Goal: Task Accomplishment & Management: Manage account settings

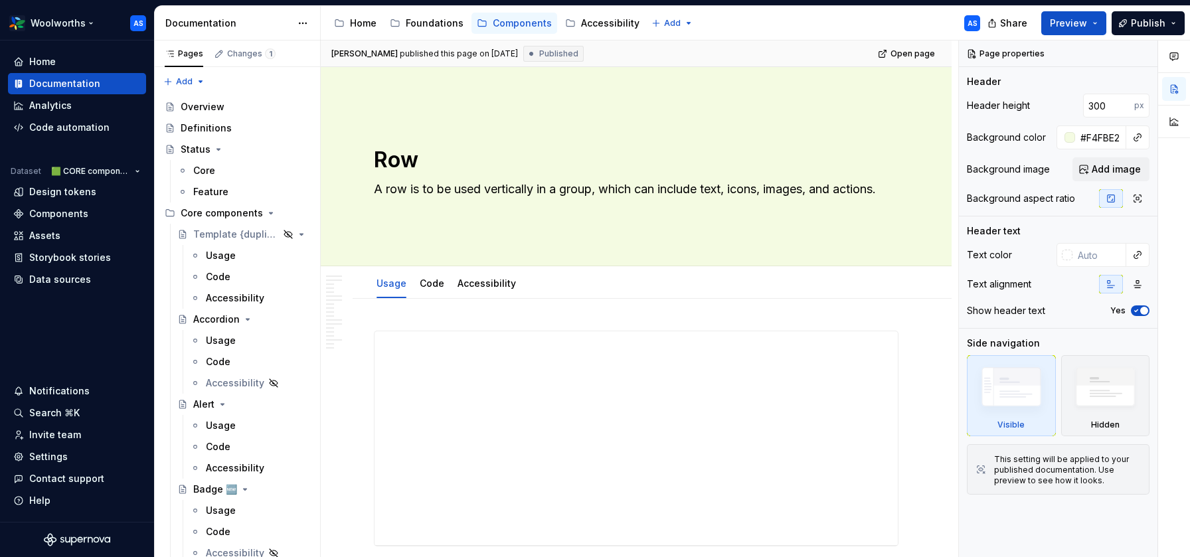
click at [87, 22] on html "Woolworths AS Home Documentation Analytics Code automation Dataset 🟩 CORE compo…" at bounding box center [595, 278] width 1190 height 557
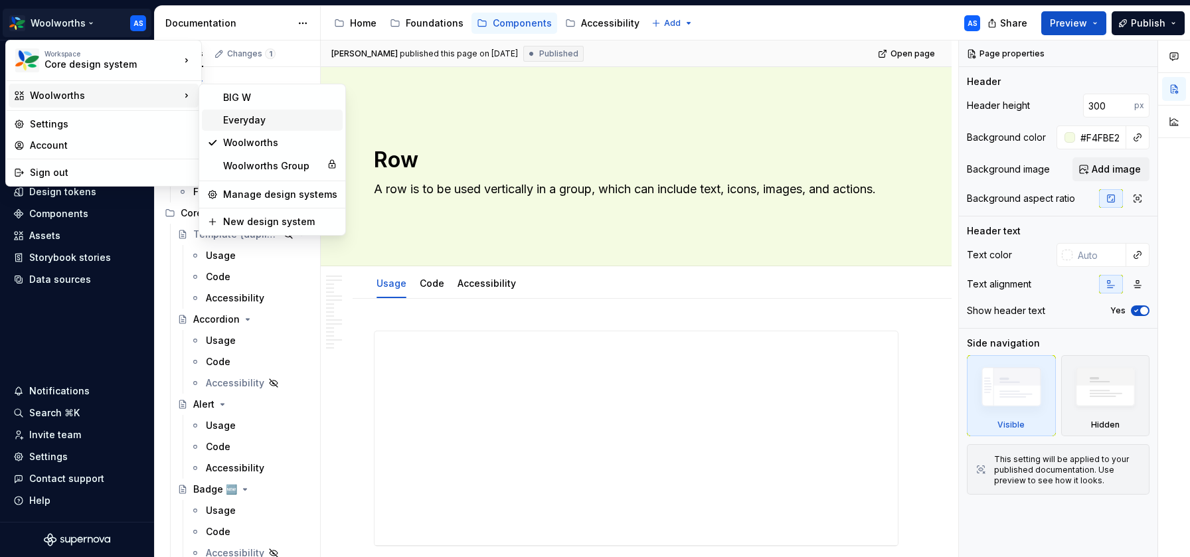
click at [262, 118] on div "Everyday" at bounding box center [280, 120] width 114 height 13
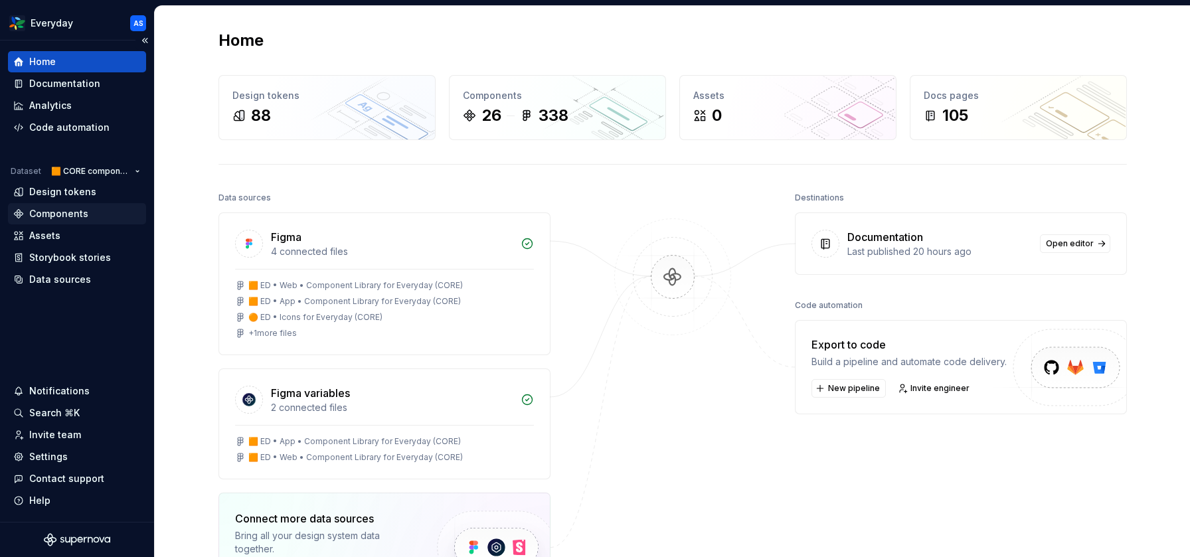
click at [98, 214] on div "Components" at bounding box center [76, 213] width 127 height 13
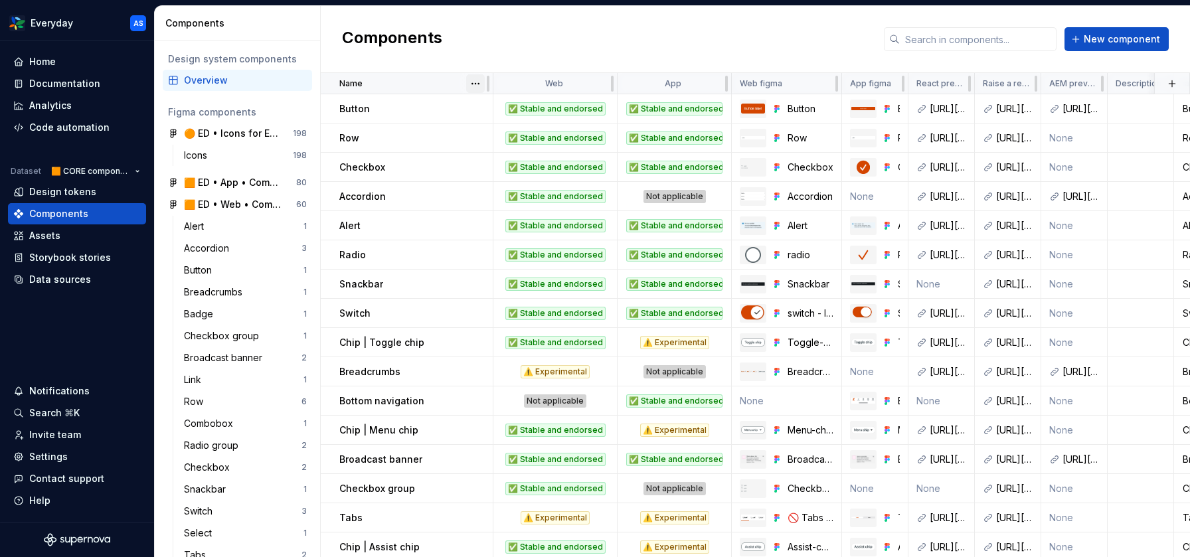
click at [473, 84] on html "Everyday AS Home Documentation Analytics Code automation Dataset 🟧 CORE compone…" at bounding box center [595, 278] width 1190 height 557
click at [515, 106] on div "Sort ascending" at bounding box center [534, 109] width 86 height 13
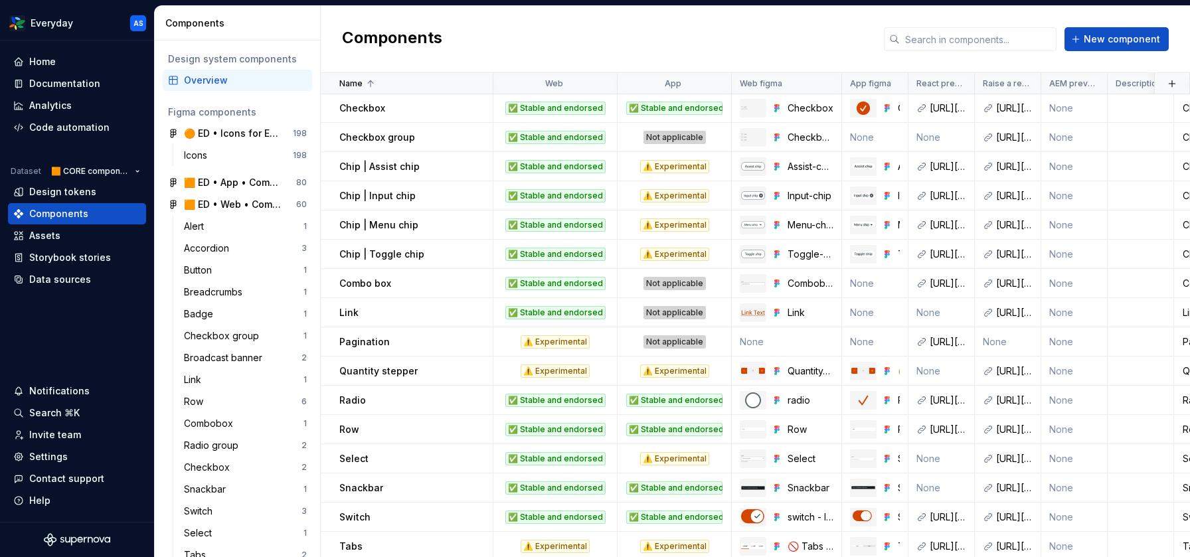
scroll to position [287, 0]
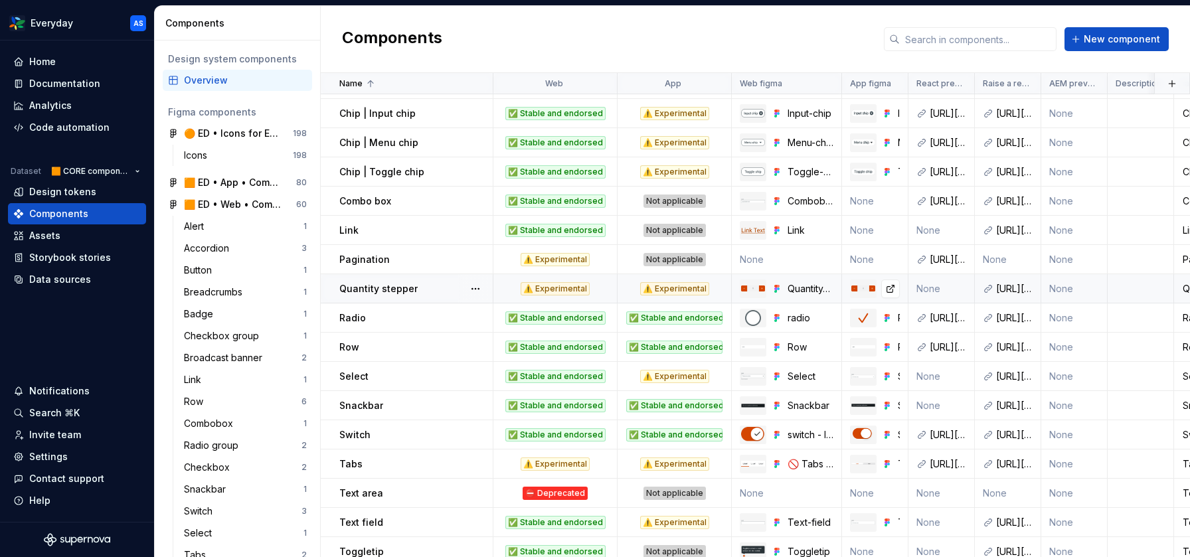
click at [871, 286] on img at bounding box center [863, 288] width 24 height 6
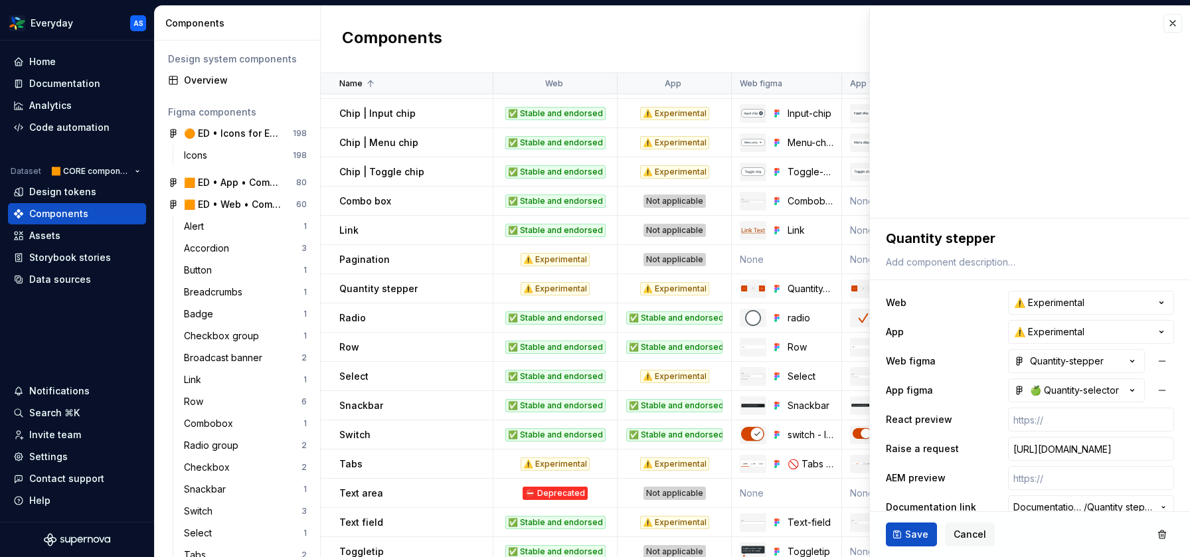
scroll to position [19, 0]
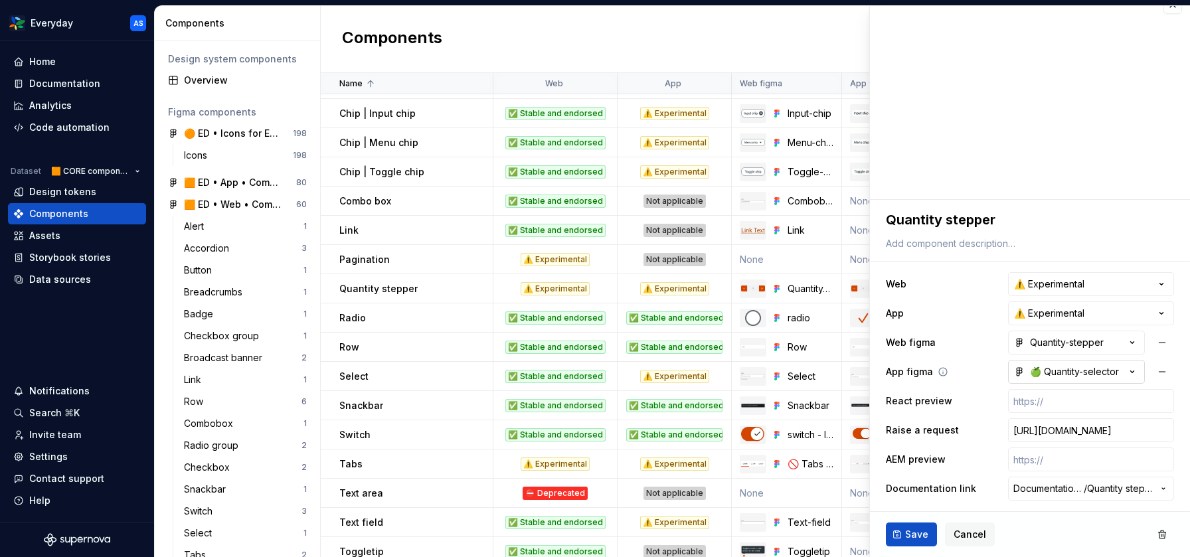
click at [1070, 375] on div "🍏 Quantity-selector" at bounding box center [1066, 371] width 105 height 13
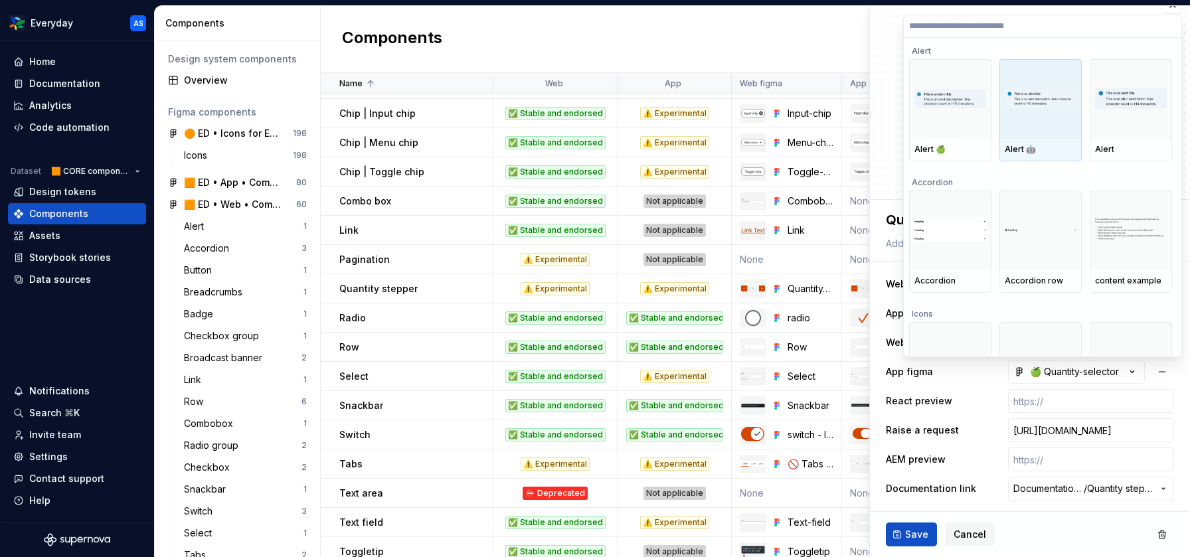
type textarea "*"
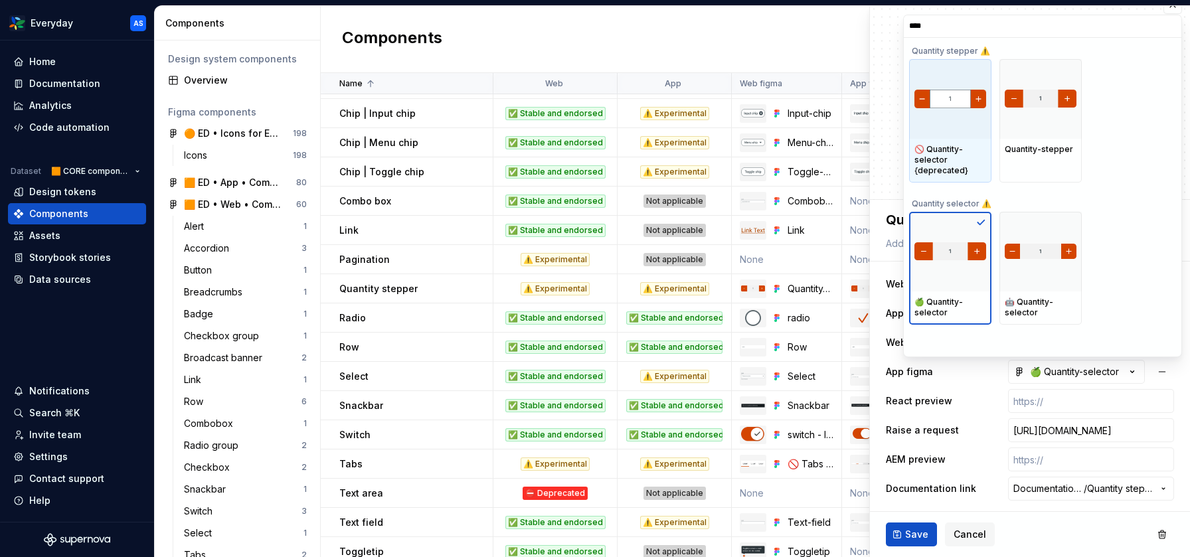
type input "*****"
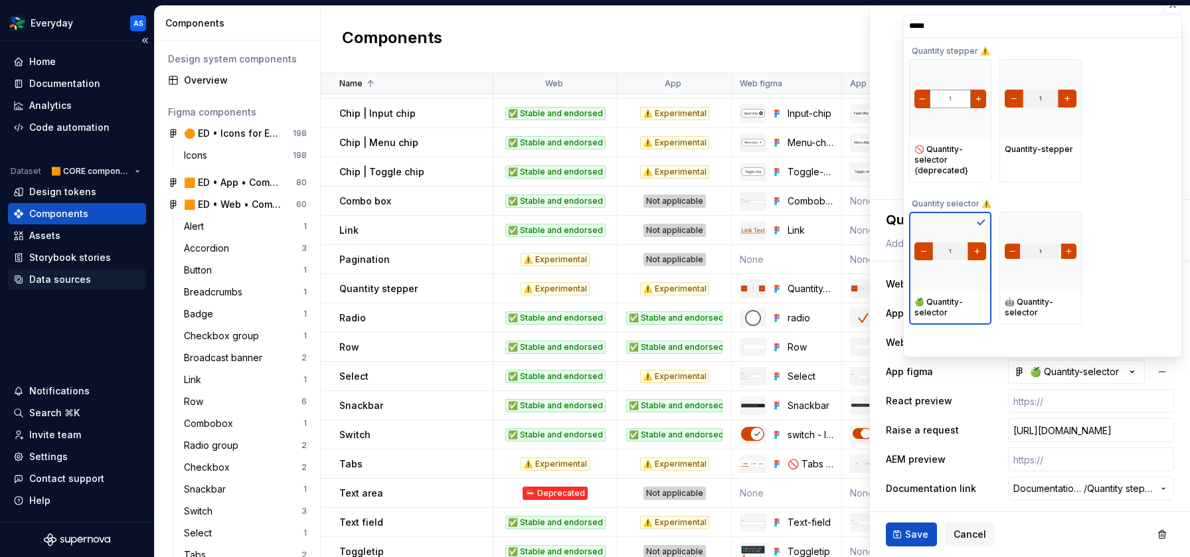
click at [59, 287] on html "Everyday AS Home Documentation Analytics Code automation Dataset 🟧 CORE compone…" at bounding box center [595, 278] width 1190 height 557
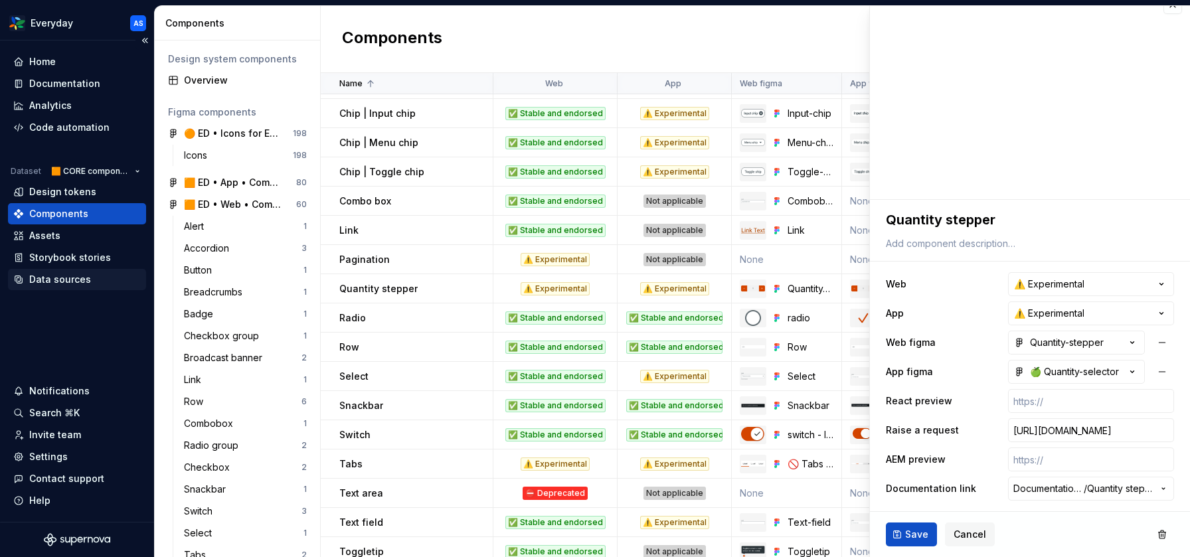
click at [60, 276] on div "Data sources" at bounding box center [60, 279] width 62 height 13
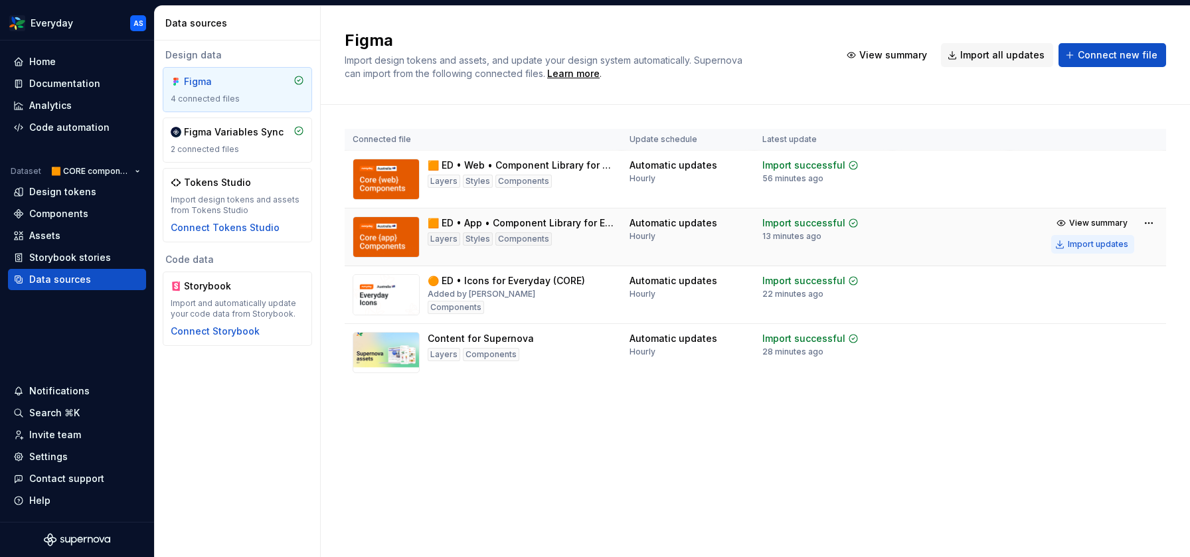
click at [1107, 244] on div "Import updates" at bounding box center [1097, 244] width 60 height 11
click at [100, 214] on div "Components" at bounding box center [76, 213] width 127 height 13
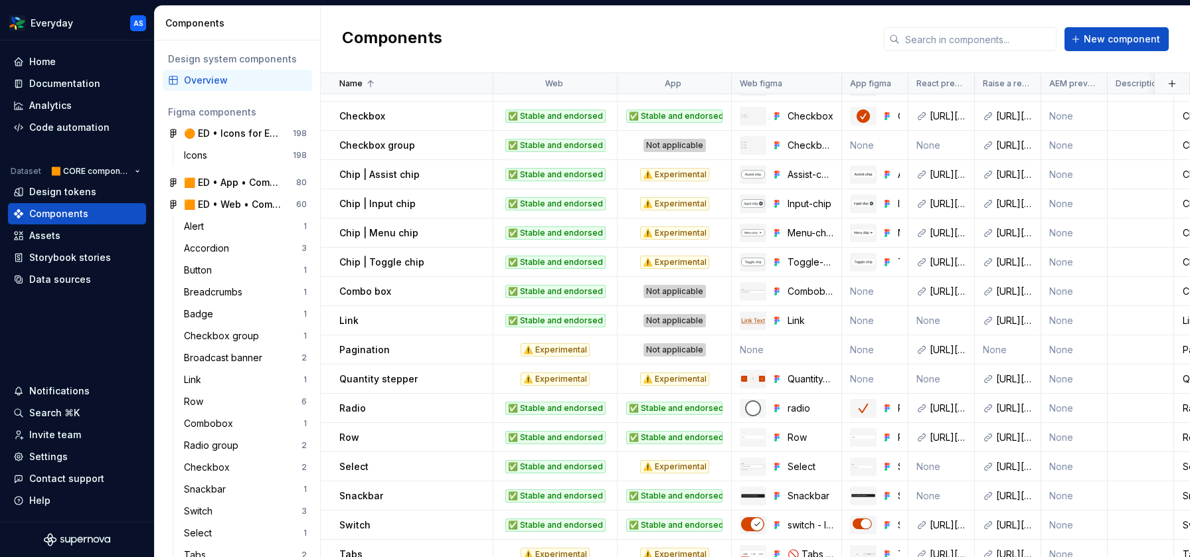
scroll to position [201, 0]
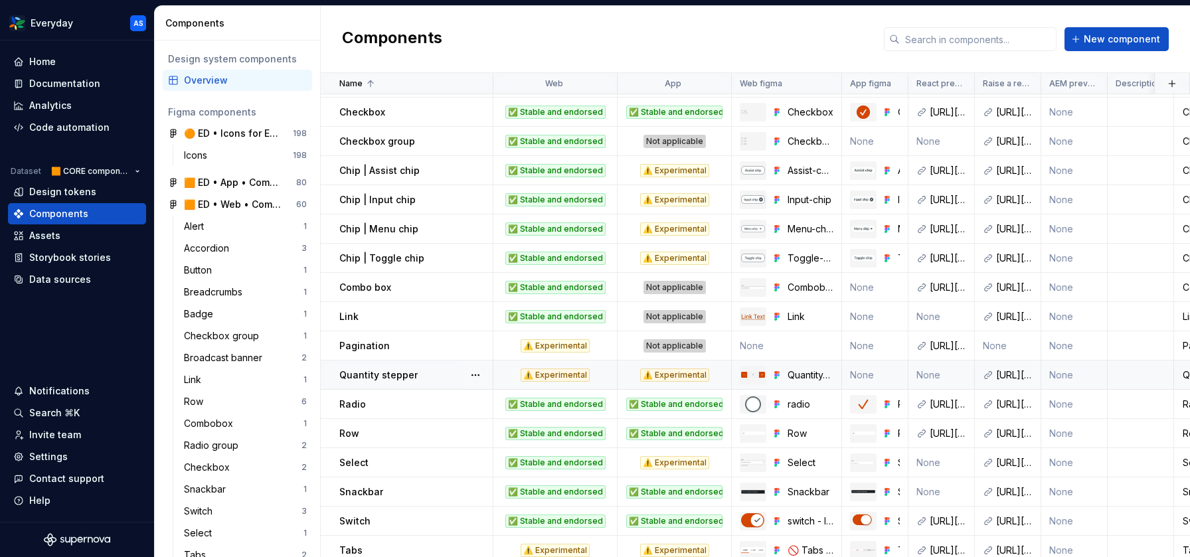
click at [878, 374] on td "None" at bounding box center [875, 374] width 66 height 29
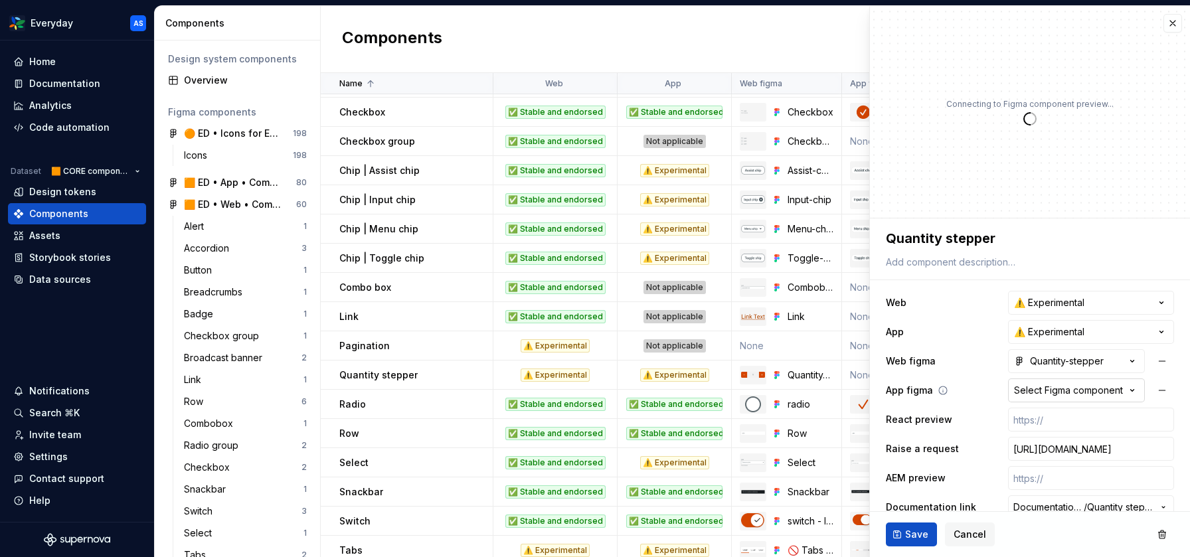
type textarea "*"
click at [1064, 384] on div "Select Figma component" at bounding box center [1068, 390] width 109 height 13
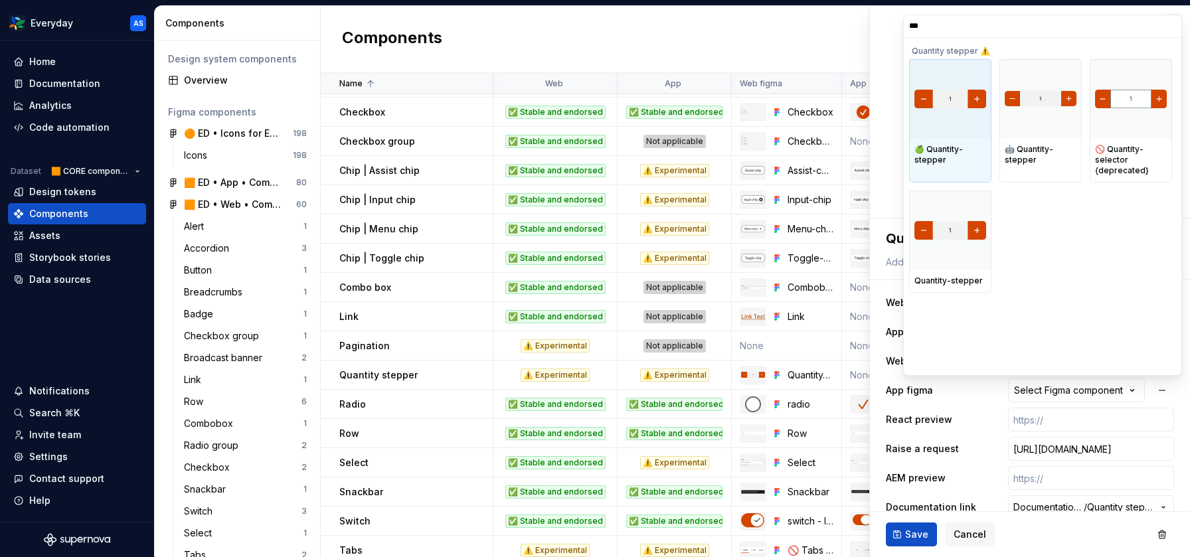
type input "****"
click at [930, 112] on div at bounding box center [950, 99] width 82 height 80
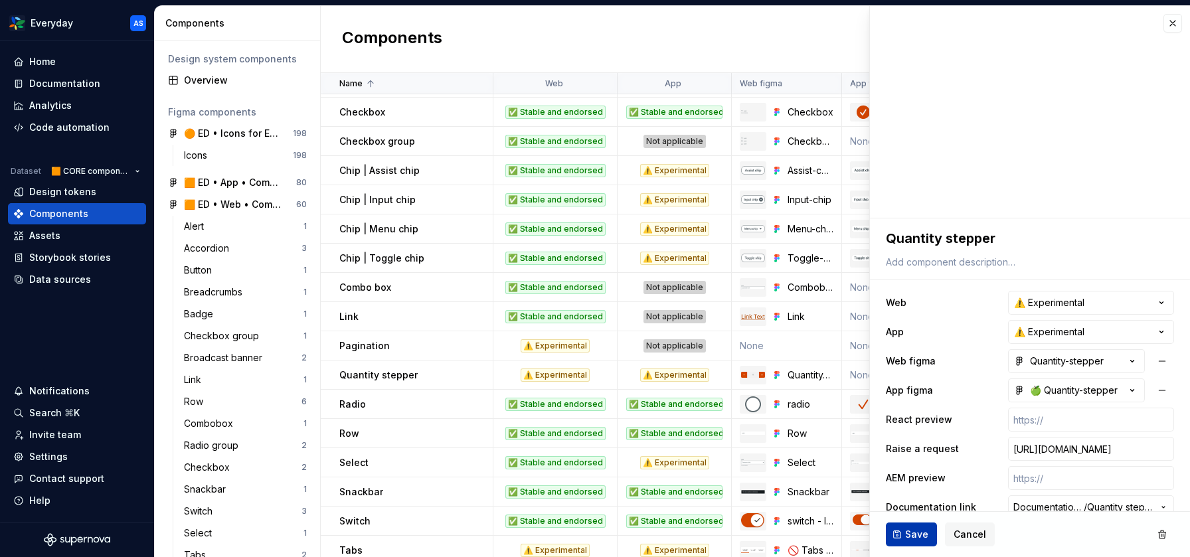
click at [913, 533] on span "Save" at bounding box center [916, 534] width 23 height 13
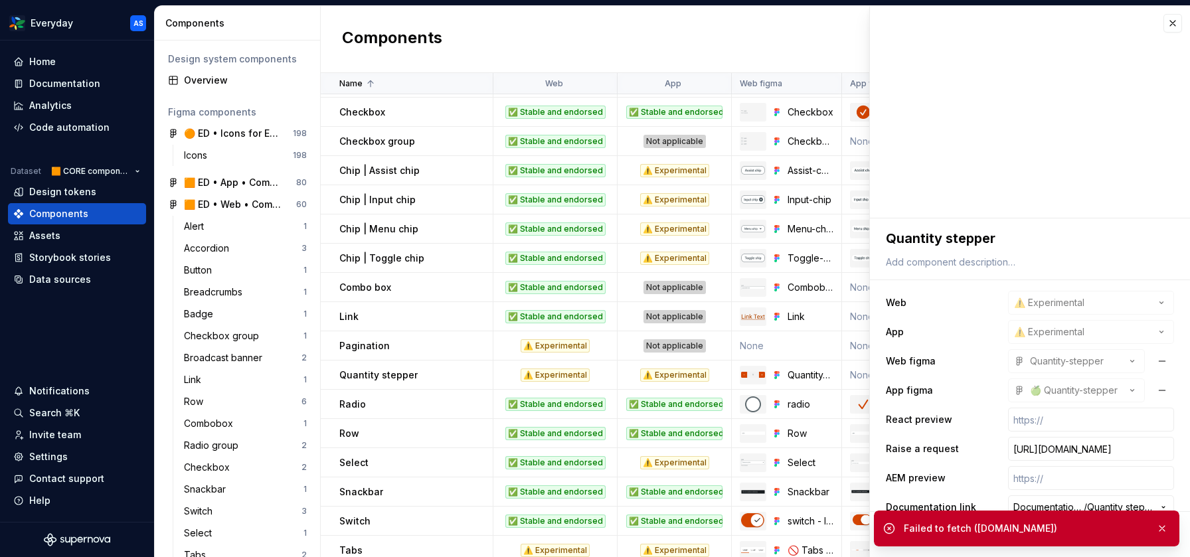
scroll to position [19, 0]
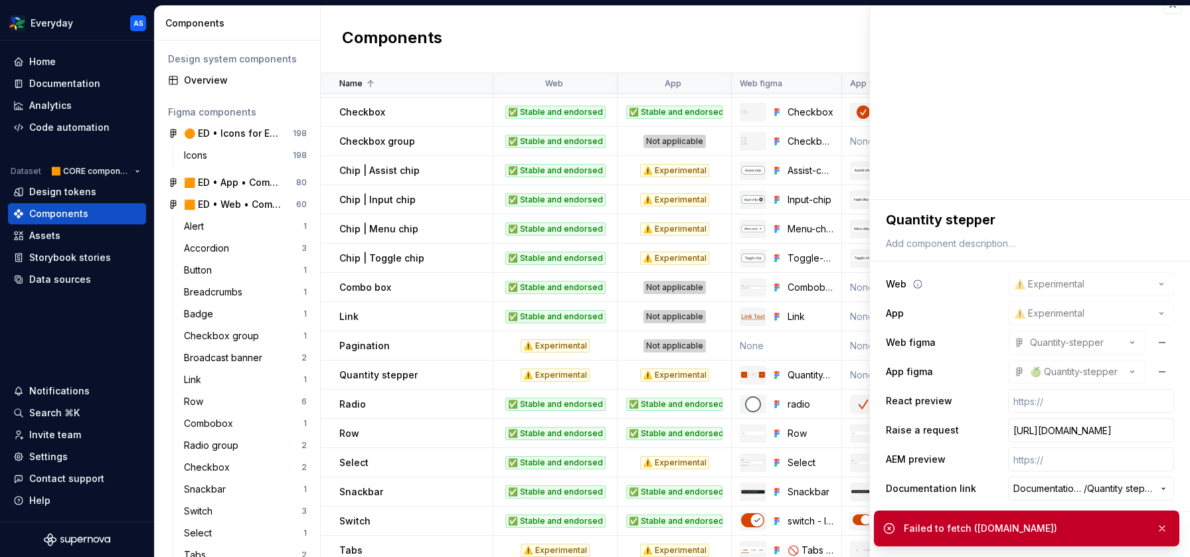
click at [979, 276] on div "**********" at bounding box center [1030, 284] width 288 height 24
click at [1161, 530] on button "button" at bounding box center [1161, 528] width 17 height 19
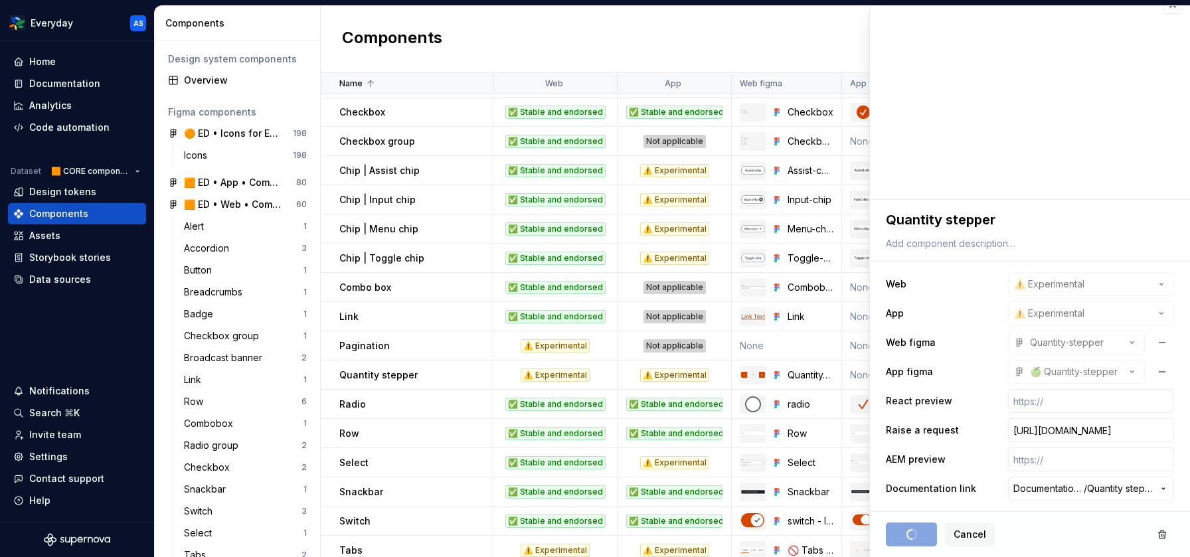
scroll to position [0, 0]
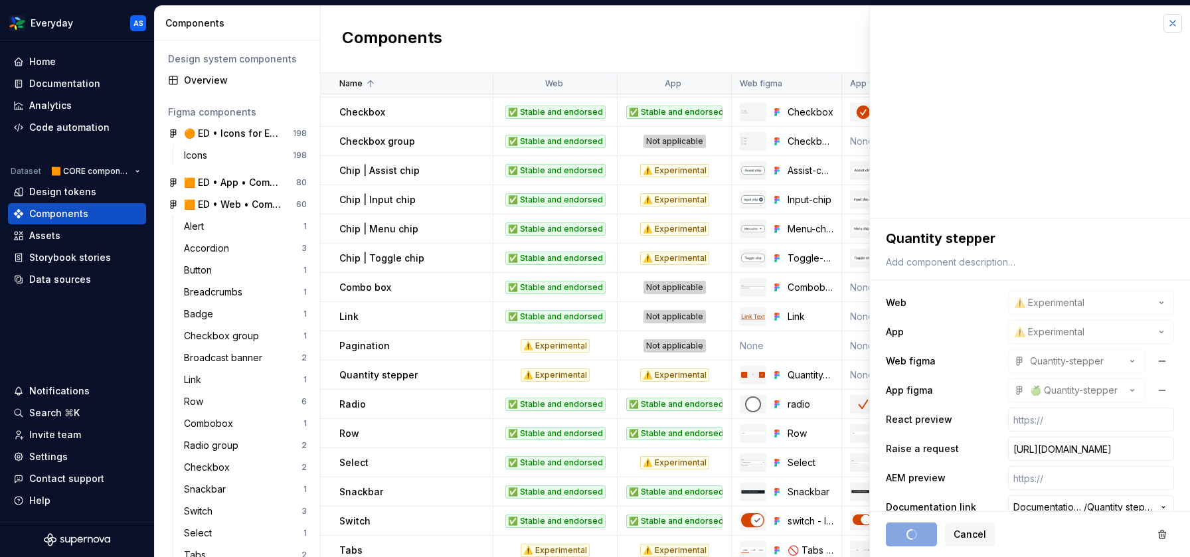
click at [1172, 25] on button "button" at bounding box center [1172, 23] width 19 height 19
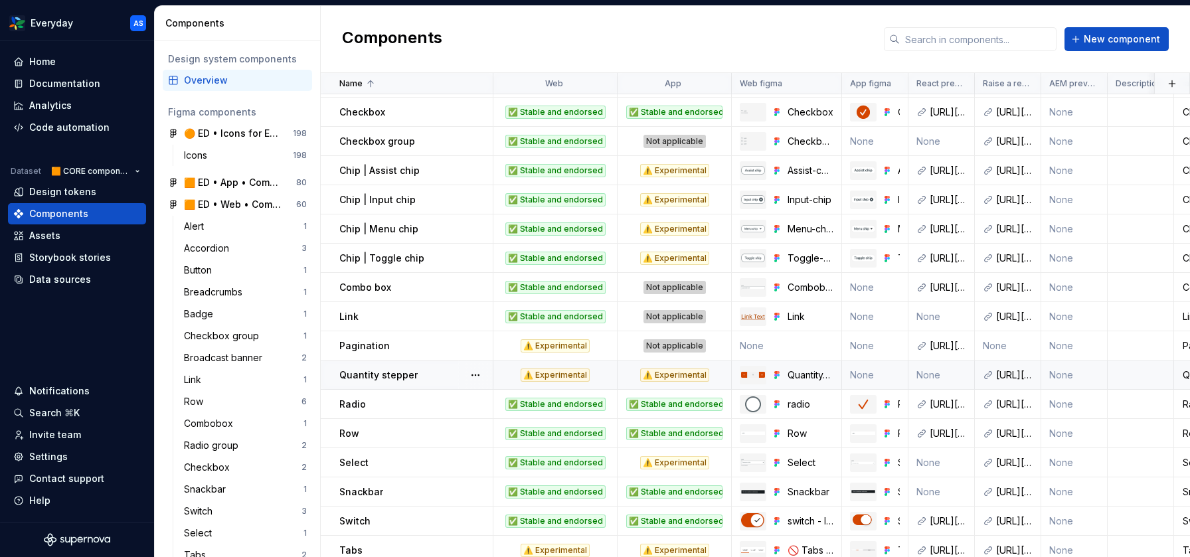
click at [870, 380] on td "None" at bounding box center [875, 374] width 66 height 29
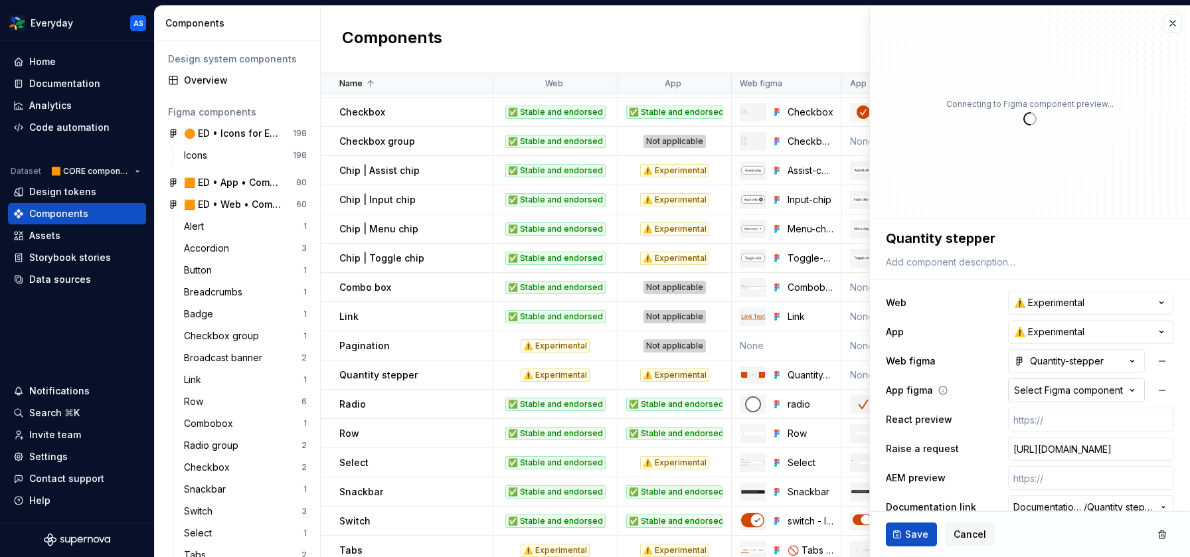
click at [1085, 395] on div "Select Figma component" at bounding box center [1068, 390] width 109 height 13
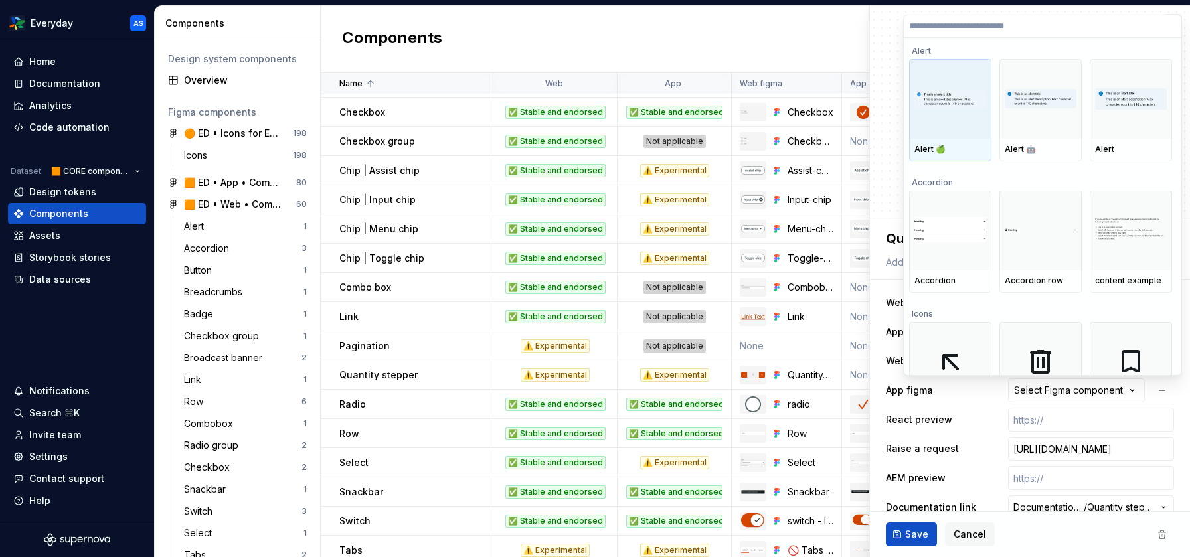
type textarea "*"
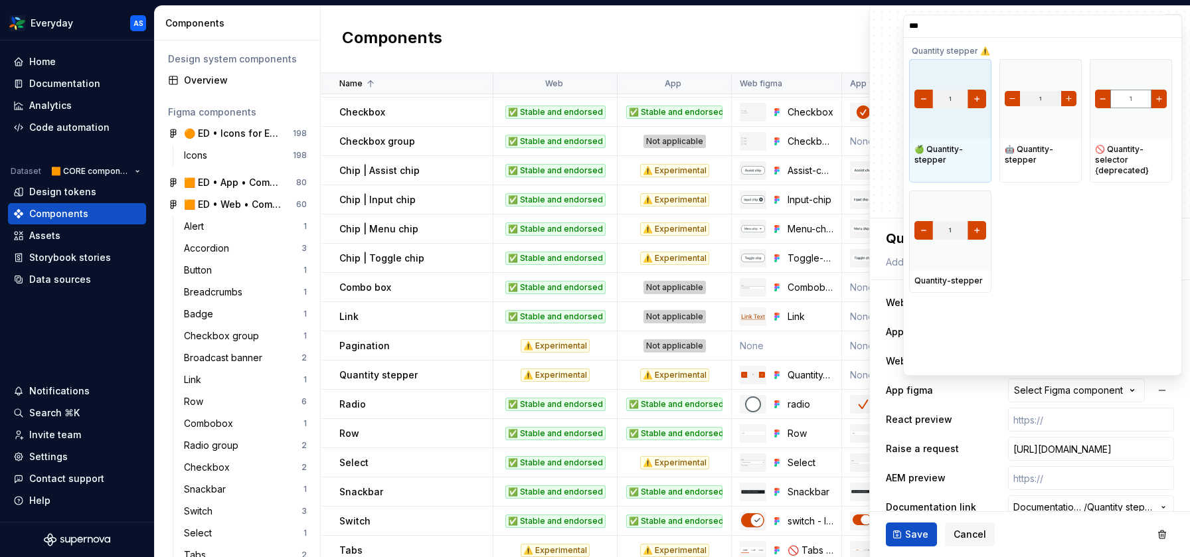
type input "****"
click at [964, 105] on img at bounding box center [950, 99] width 72 height 19
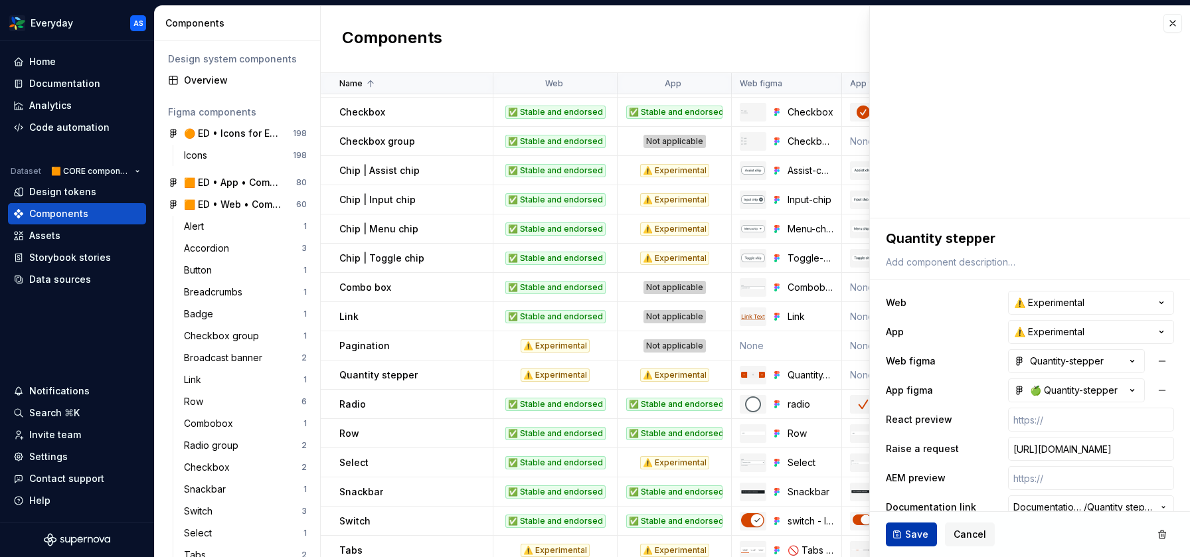
click at [918, 528] on span "Save" at bounding box center [916, 534] width 23 height 13
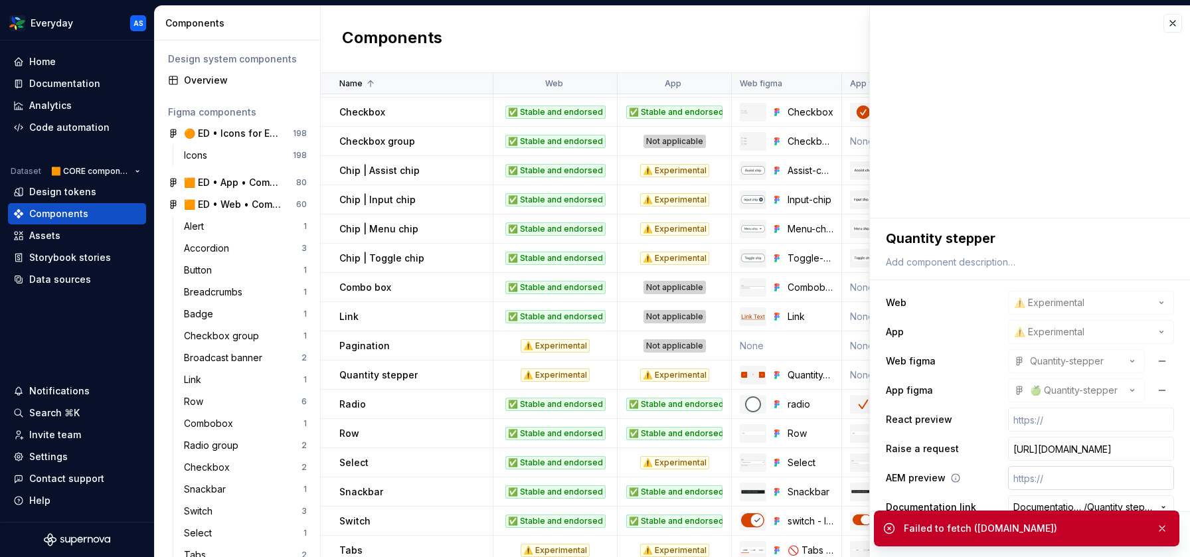
scroll to position [19, 0]
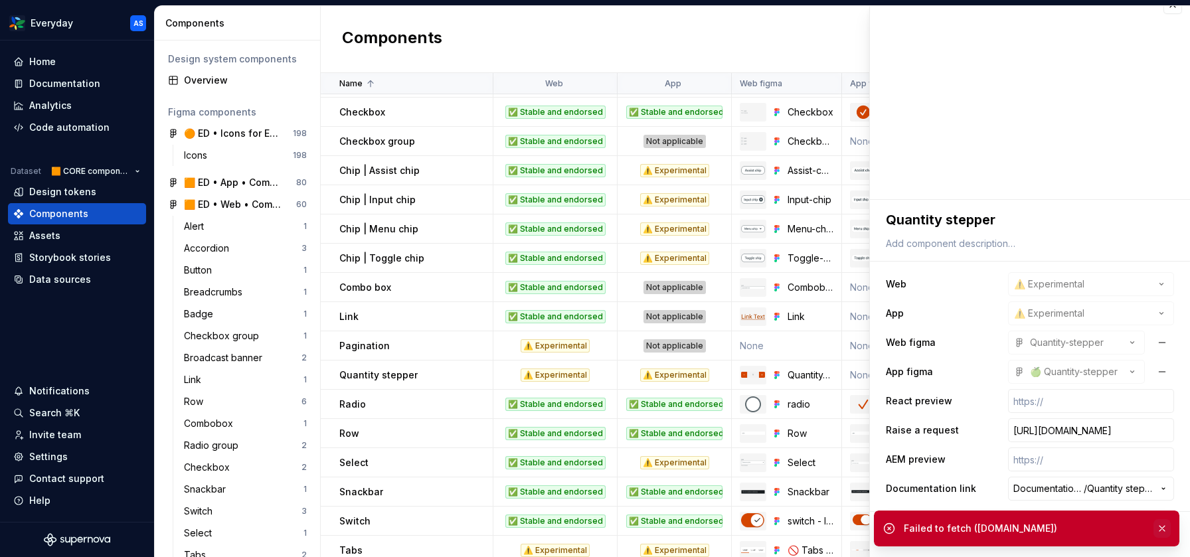
click at [1165, 530] on button "button" at bounding box center [1161, 528] width 17 height 19
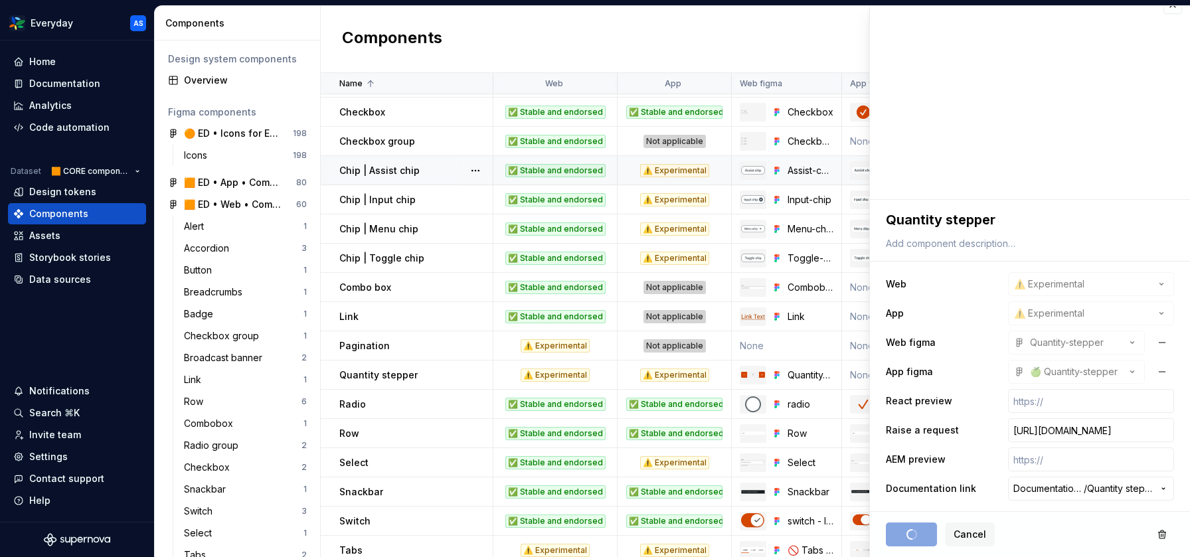
type textarea "*"
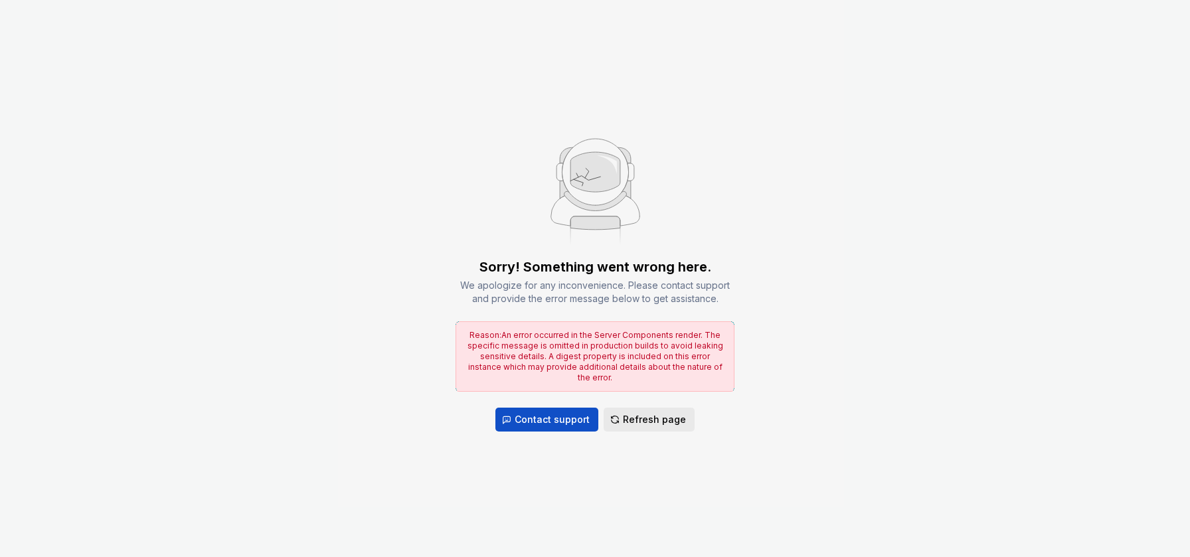
click at [632, 408] on button "Refresh page" at bounding box center [648, 420] width 91 height 24
click at [644, 414] on span "Refresh page" at bounding box center [654, 419] width 63 height 13
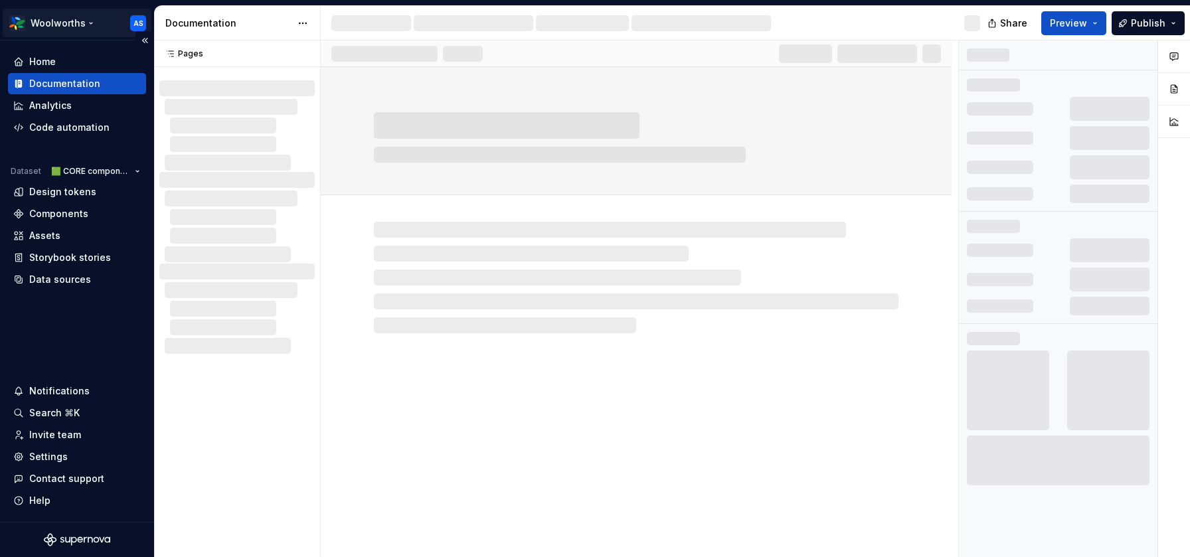
click at [85, 21] on html "Woolworths AS Home Documentation Analytics Code automation Dataset 🟩 CORE compo…" at bounding box center [595, 278] width 1190 height 557
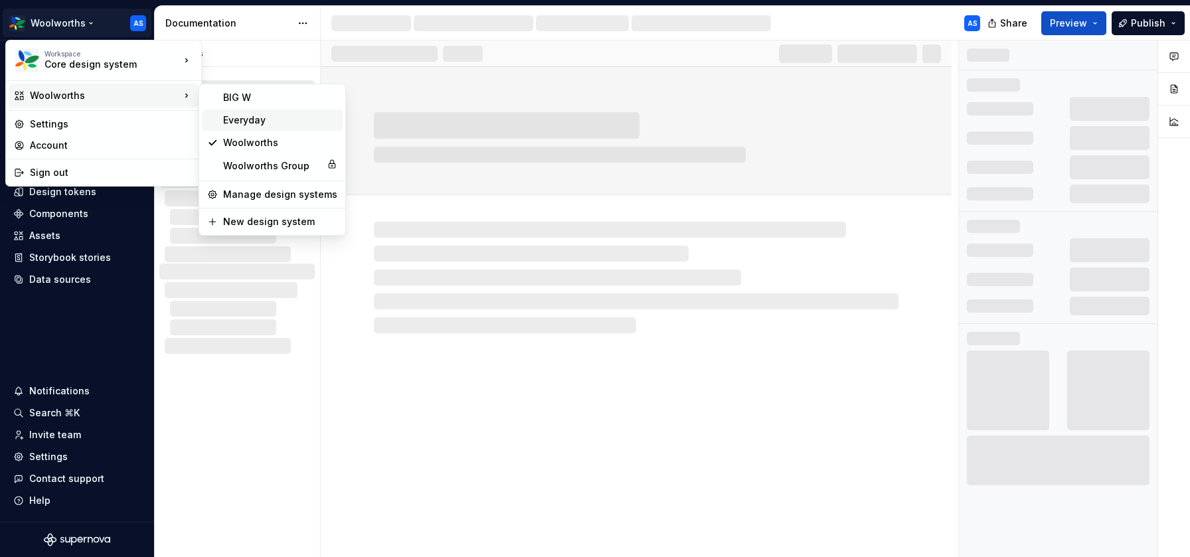
click at [258, 121] on div "Everyday" at bounding box center [280, 120] width 114 height 13
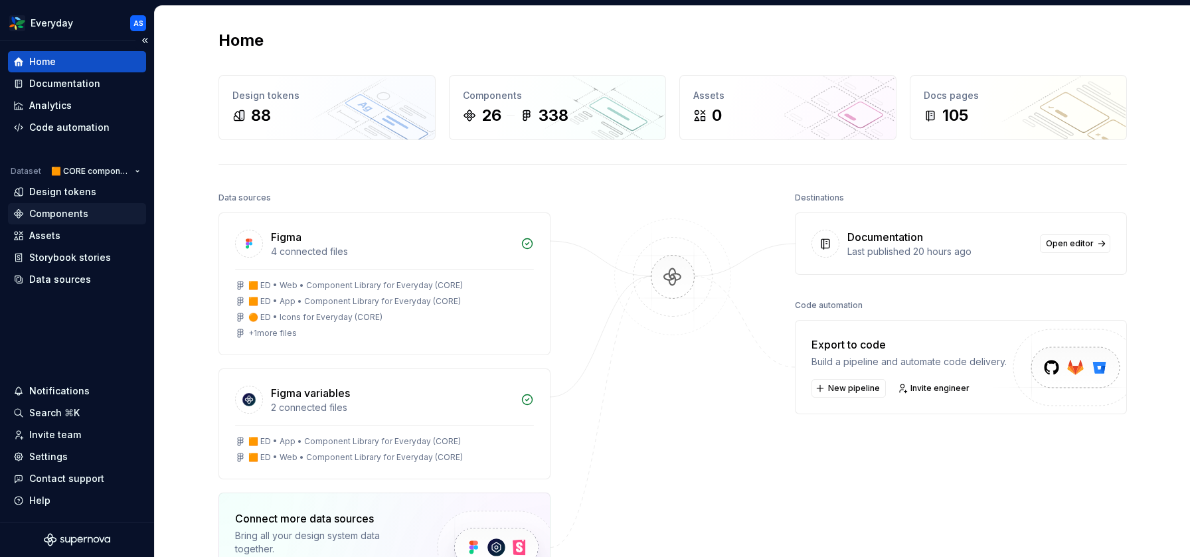
click at [71, 216] on div "Components" at bounding box center [58, 213] width 59 height 13
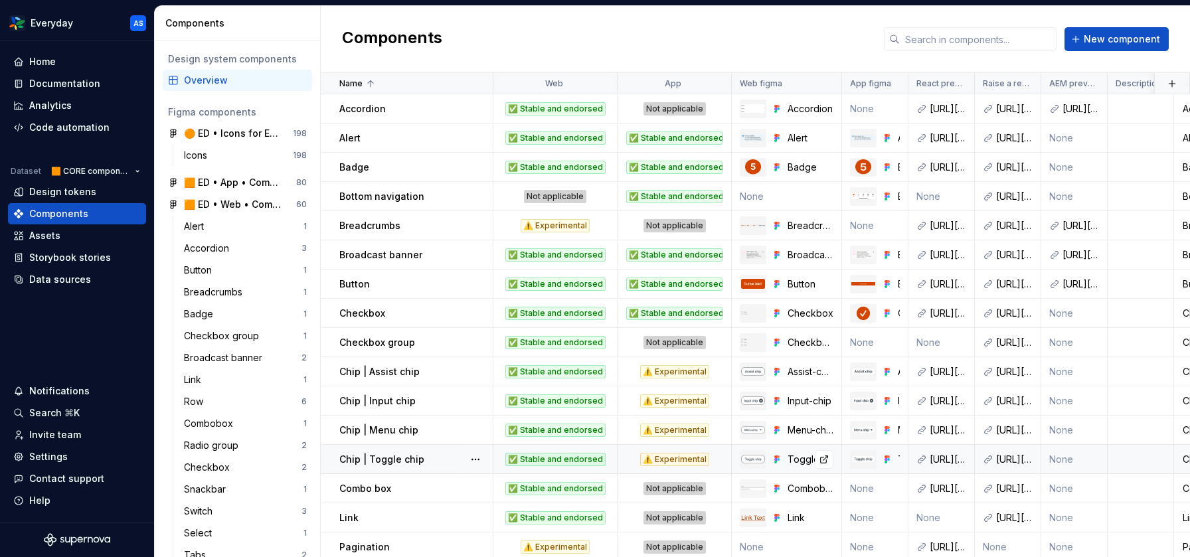
scroll to position [297, 0]
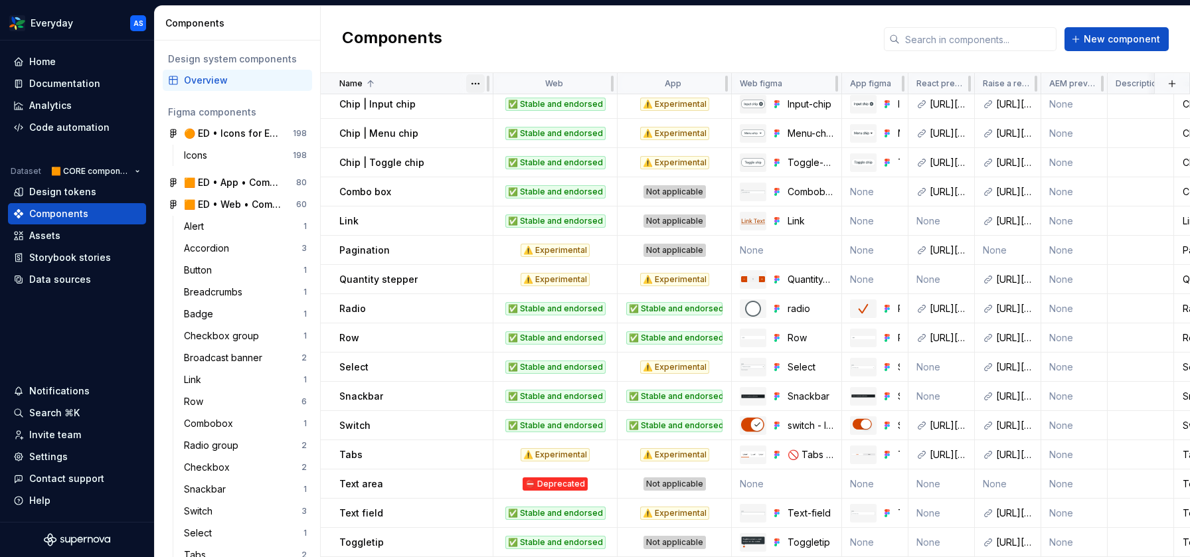
click at [472, 87] on html "Everyday AS Home Documentation Analytics Code automation Dataset 🟧 CORE compone…" at bounding box center [595, 278] width 1190 height 557
click at [522, 106] on div "Sort ascending" at bounding box center [534, 109] width 86 height 13
click at [850, 281] on td "None" at bounding box center [875, 279] width 66 height 29
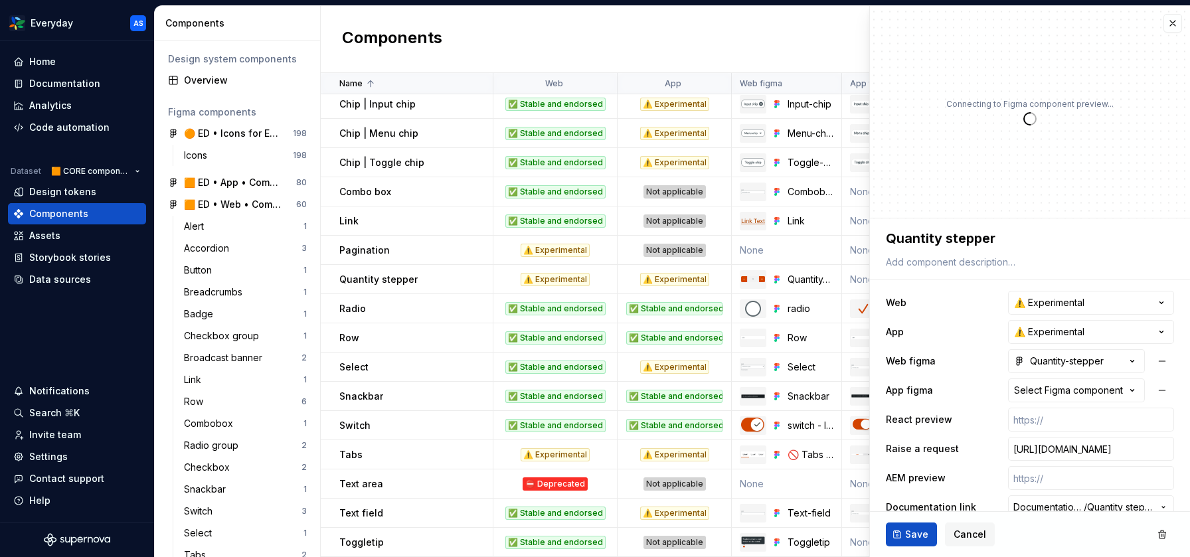
scroll to position [19, 0]
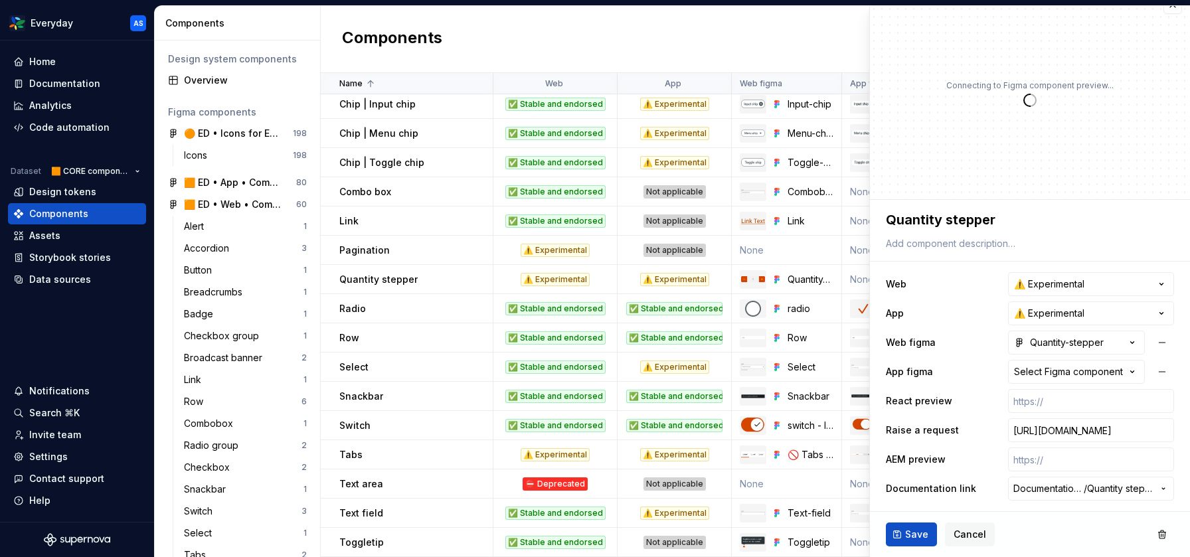
type textarea "*"
click at [1066, 366] on div "Select Figma component" at bounding box center [1068, 371] width 109 height 13
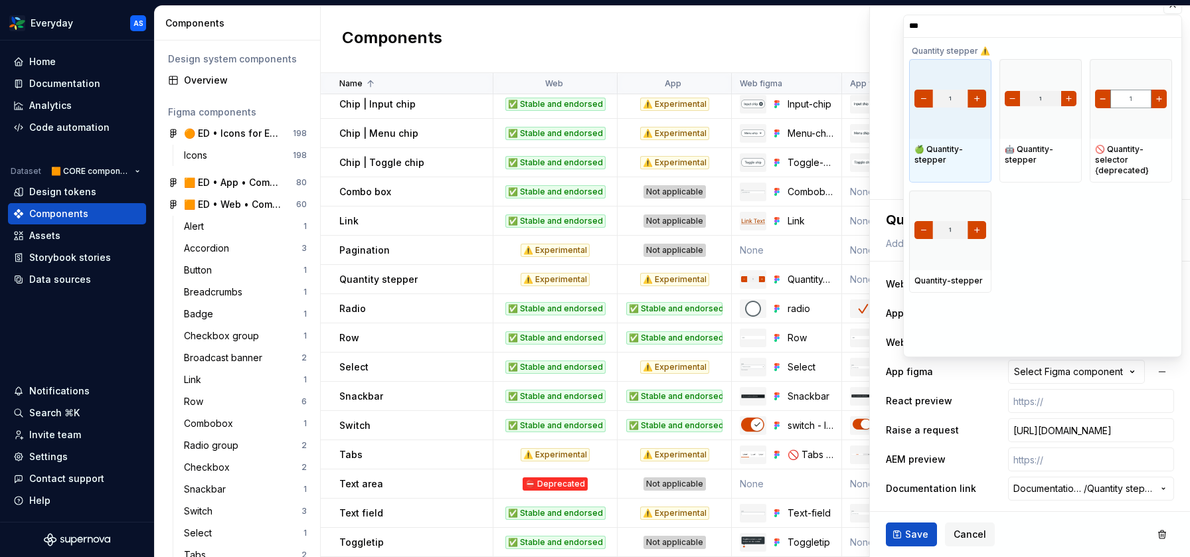
type input "****"
click at [941, 112] on div at bounding box center [950, 99] width 82 height 80
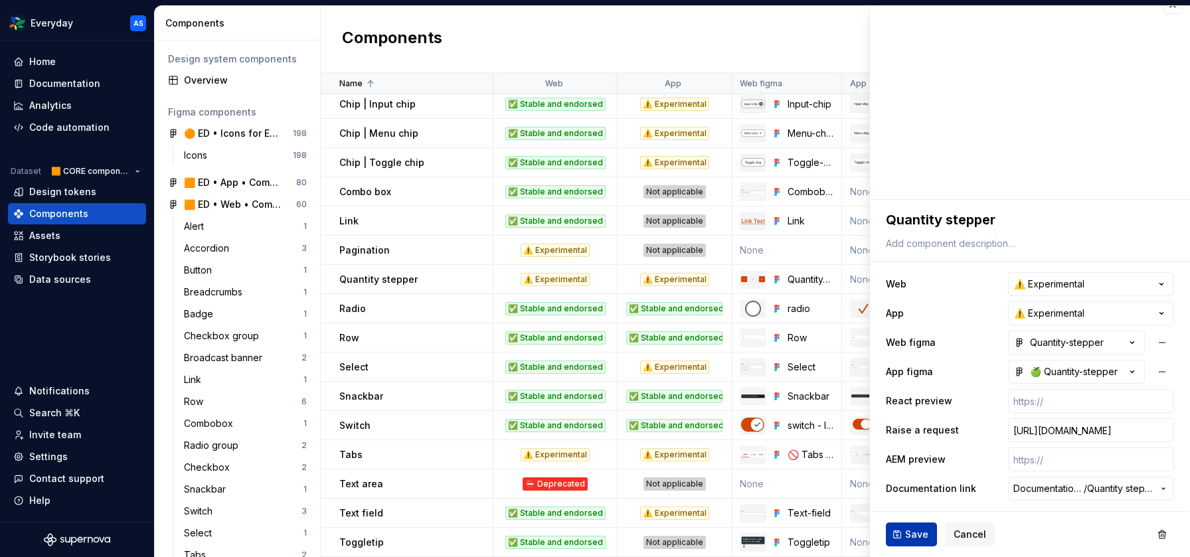
click at [924, 529] on span "Save" at bounding box center [916, 534] width 23 height 13
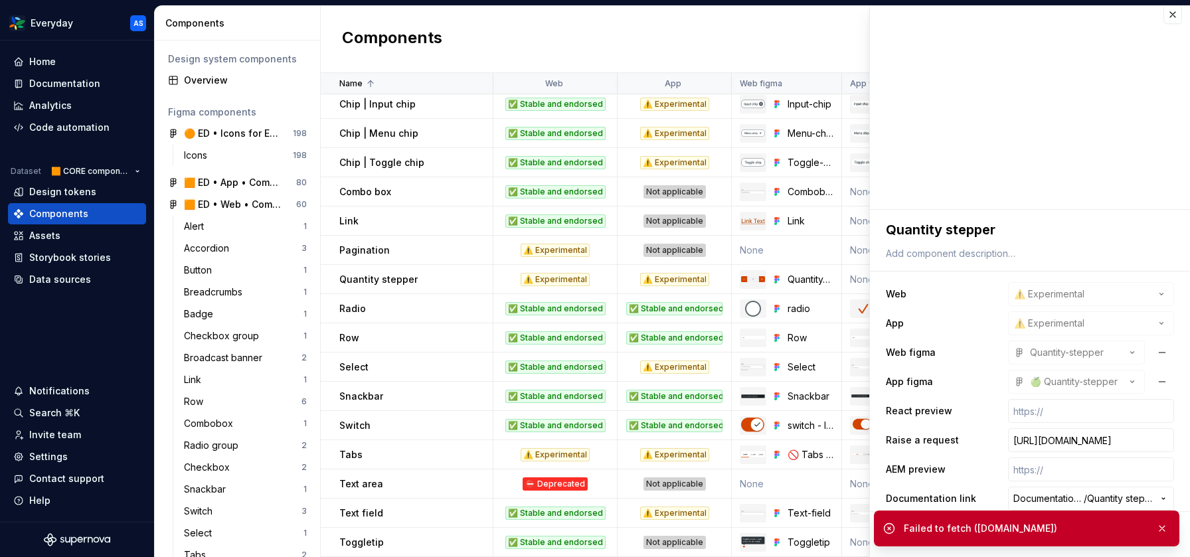
scroll to position [13, 0]
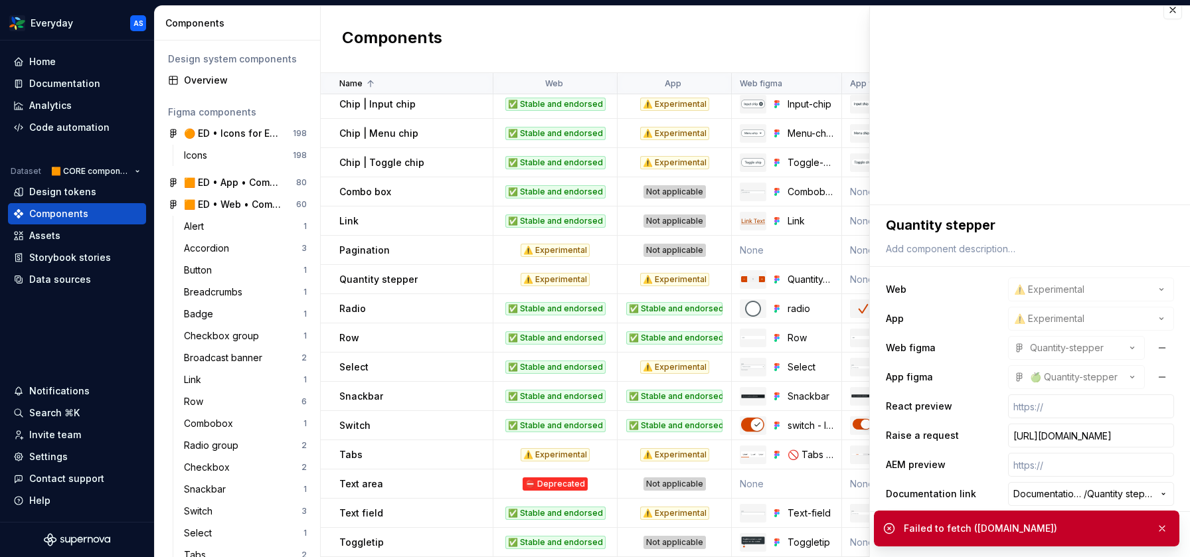
click at [1172, 520] on div "Failed to fetch ([DOMAIN_NAME])" at bounding box center [1026, 529] width 305 height 36
drag, startPoint x: 1164, startPoint y: 526, endPoint x: 1154, endPoint y: 522, distance: 11.6
click at [1164, 526] on button "button" at bounding box center [1161, 528] width 17 height 19
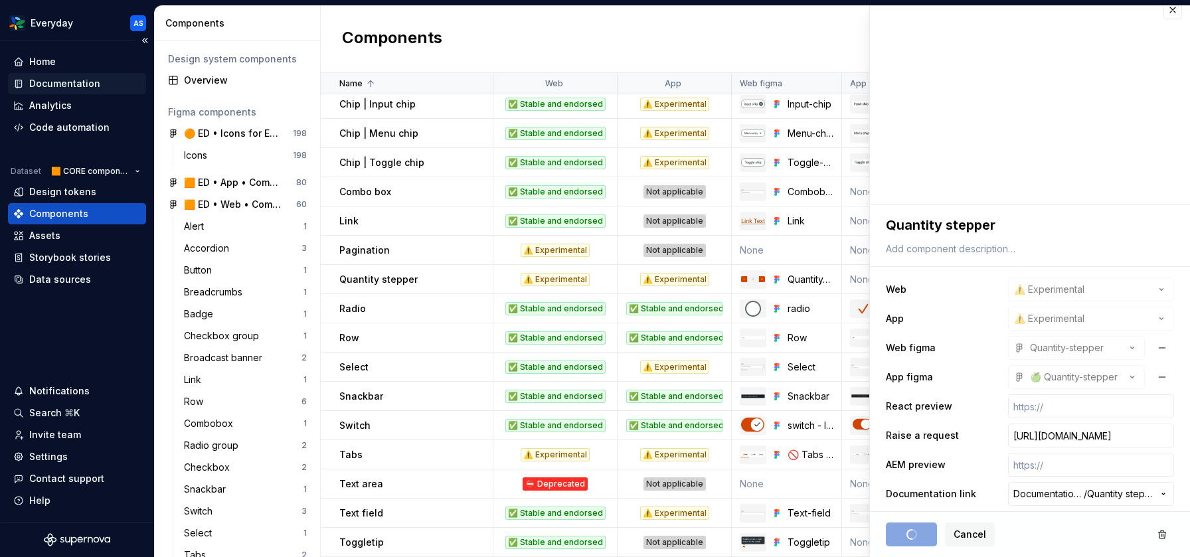
click at [61, 80] on div "Documentation" at bounding box center [64, 83] width 71 height 13
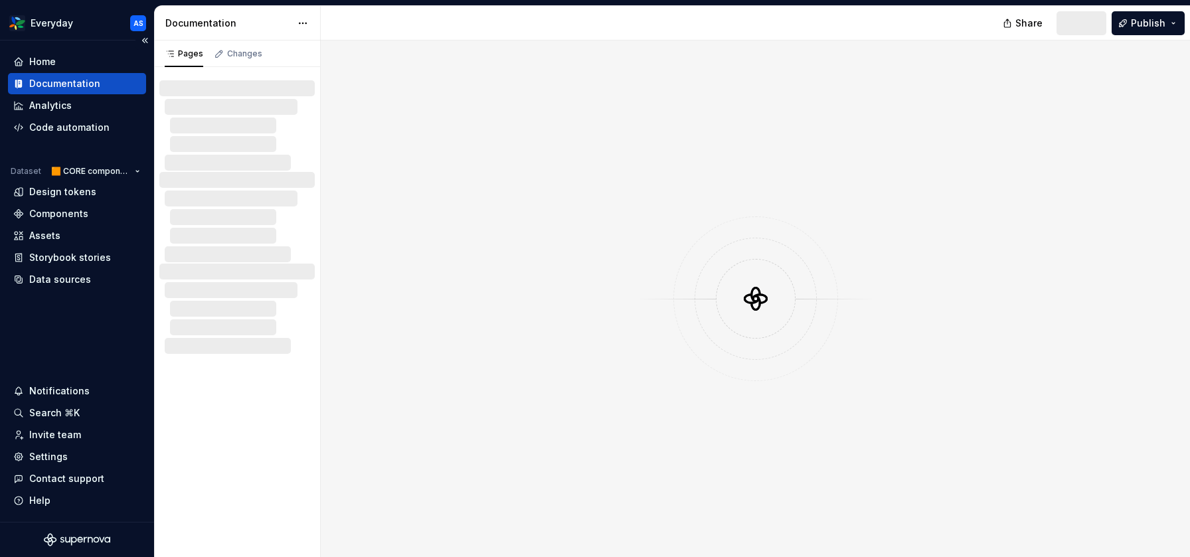
type textarea "*"
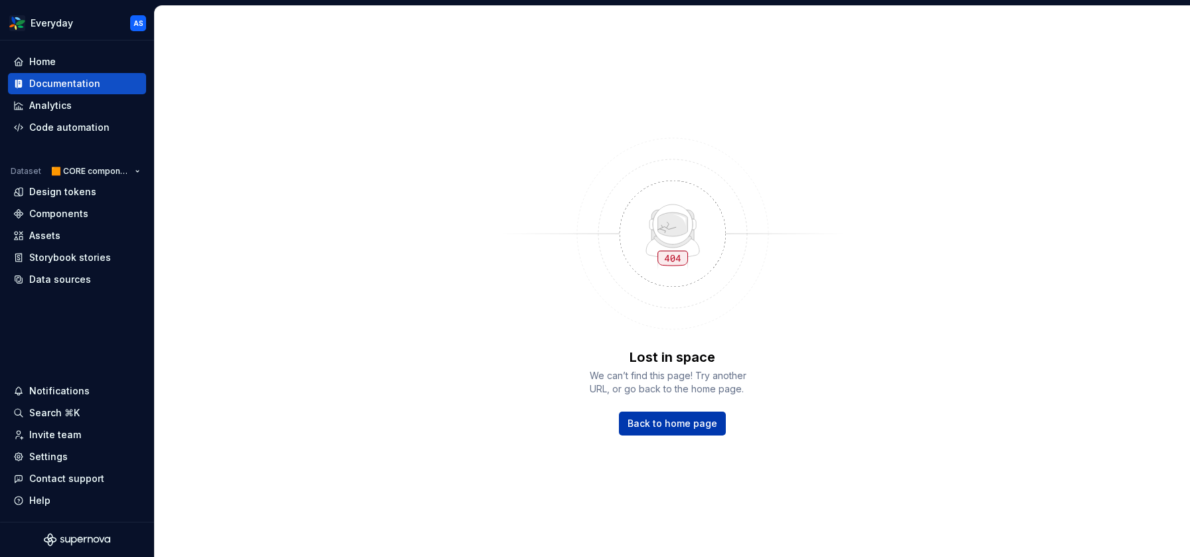
click at [676, 425] on span "Back to home page" at bounding box center [672, 423] width 90 height 13
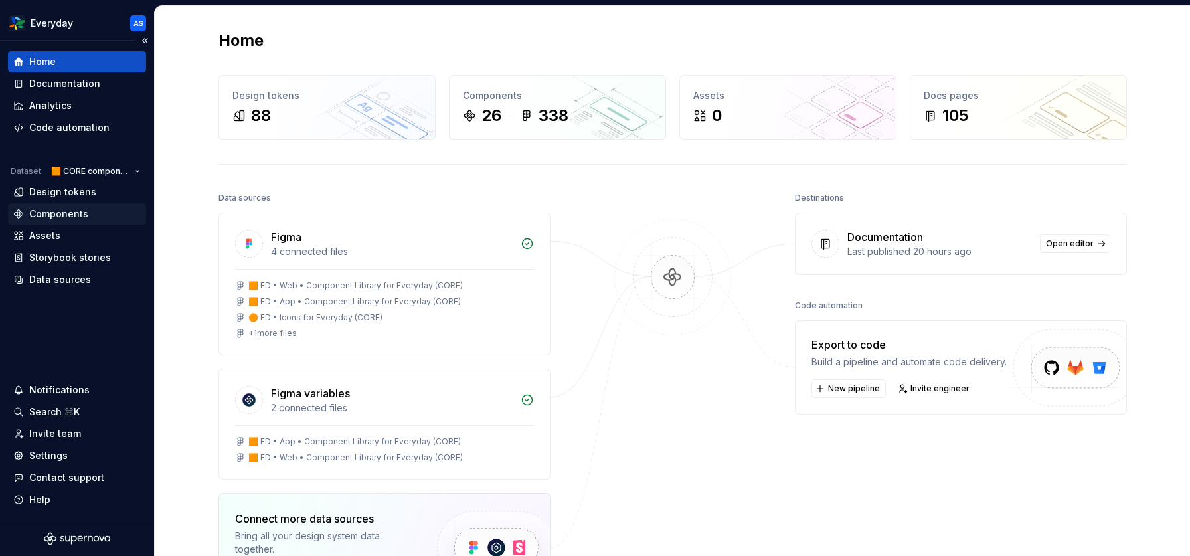
click at [82, 211] on div "Components" at bounding box center [58, 213] width 59 height 13
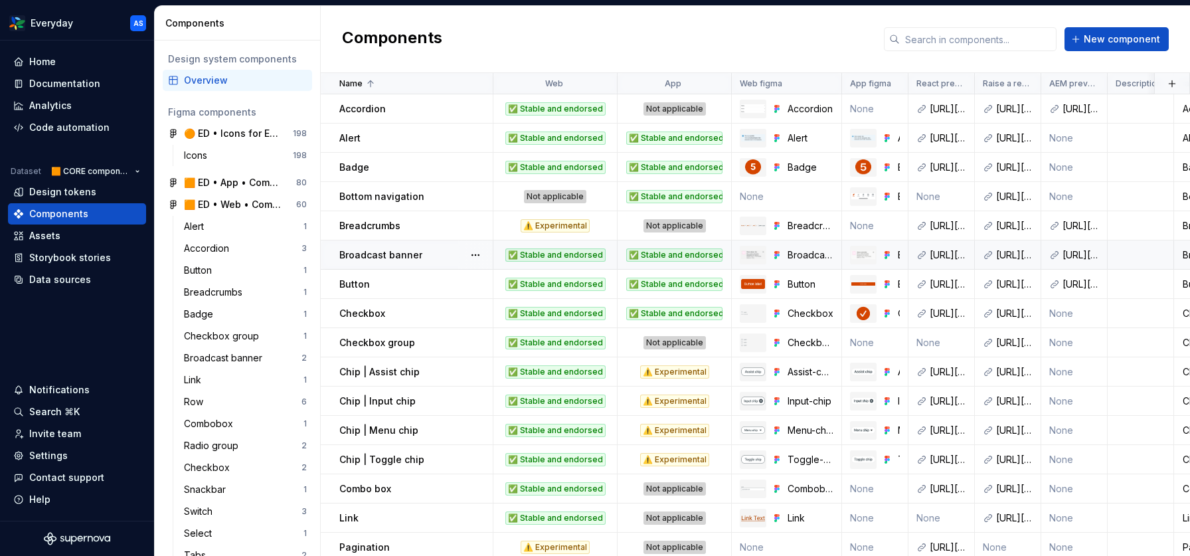
scroll to position [298, 0]
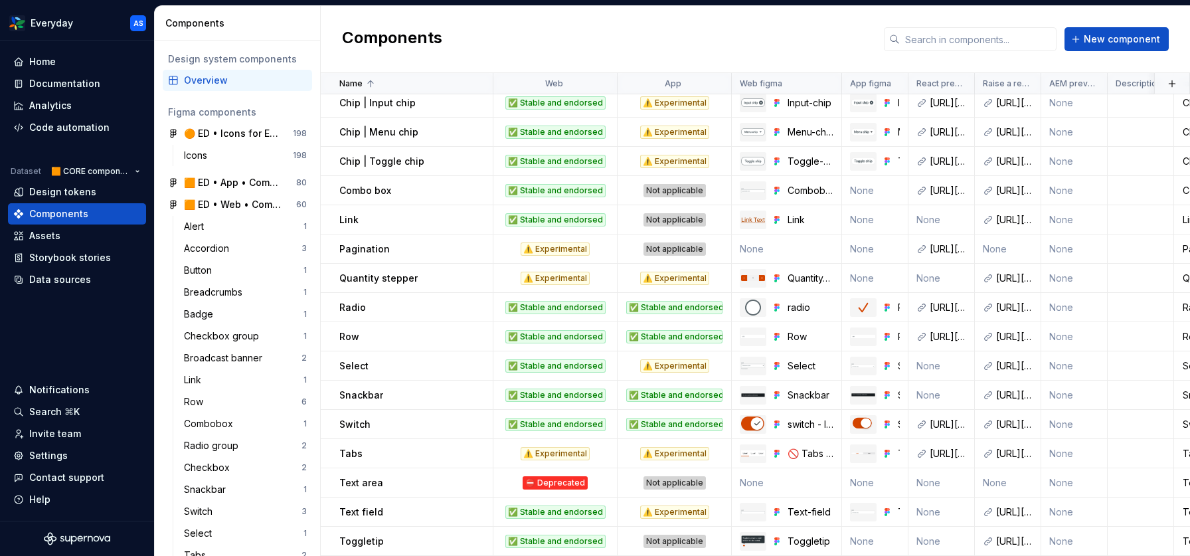
click at [473, 84] on html "Everyday AS Home Documentation Analytics Code automation Dataset 🟧 CORE compone…" at bounding box center [595, 278] width 1190 height 556
click at [505, 114] on div "Sort ascending" at bounding box center [534, 109] width 86 height 13
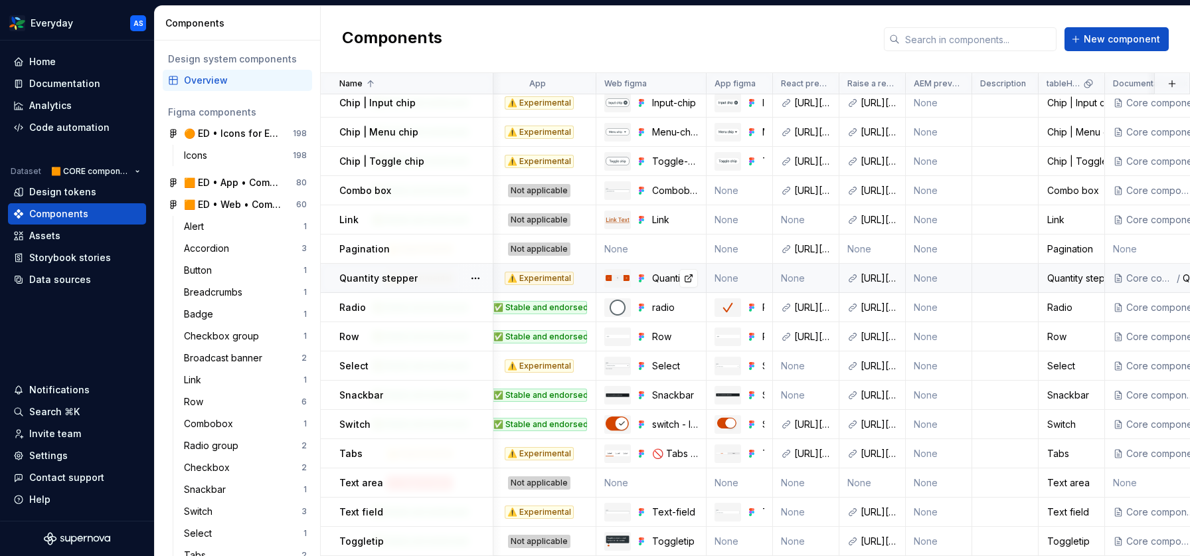
scroll to position [298, 143]
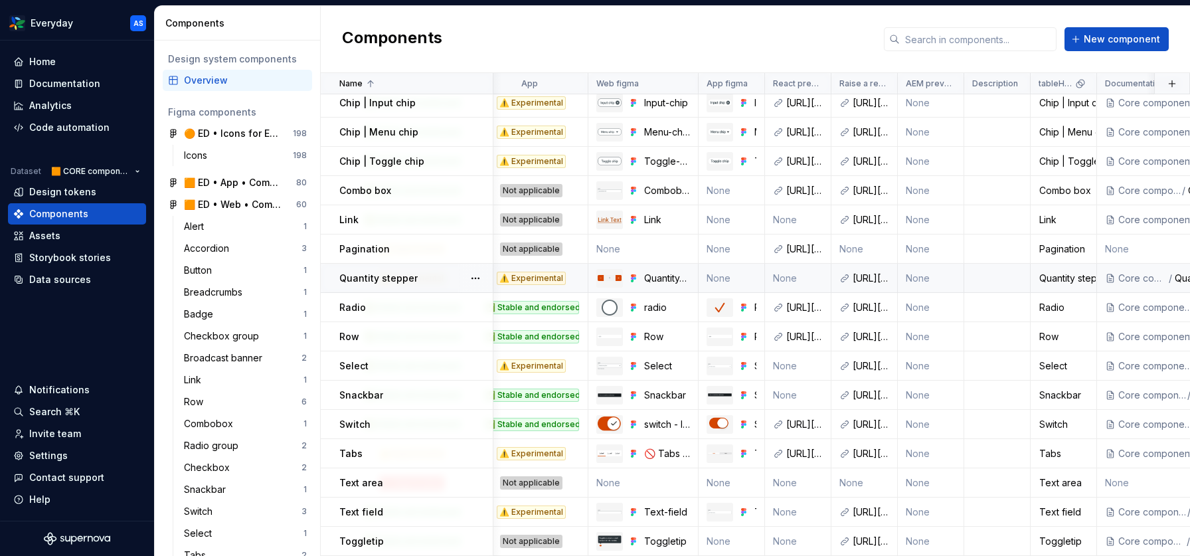
click at [723, 273] on td "None" at bounding box center [731, 278] width 66 height 29
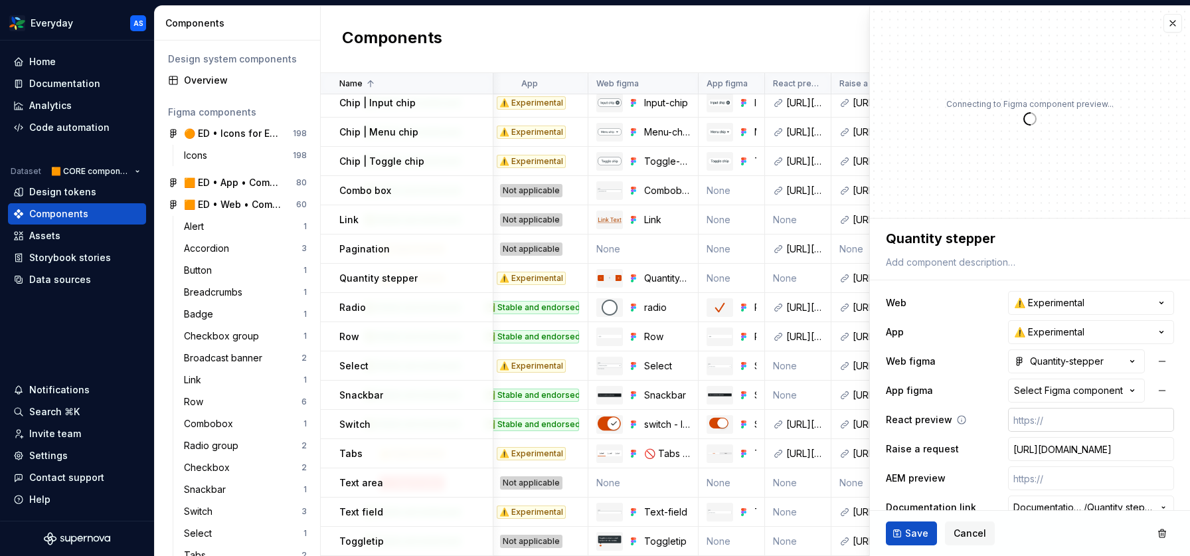
type textarea "*"
click at [1092, 396] on div "Select Figma component" at bounding box center [1068, 390] width 109 height 13
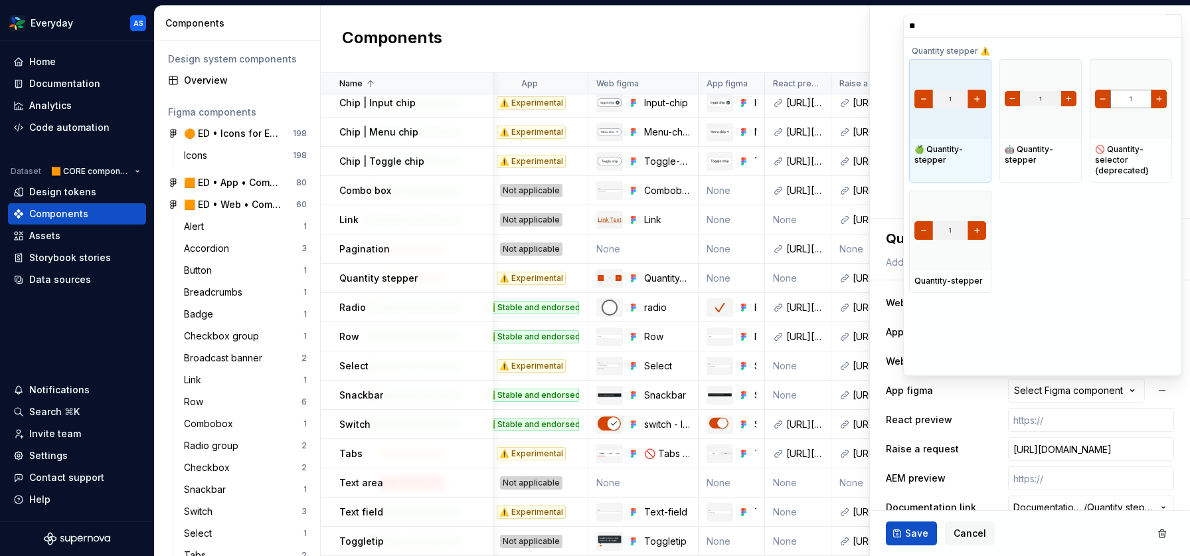
type input "***"
click at [955, 85] on div at bounding box center [950, 99] width 82 height 80
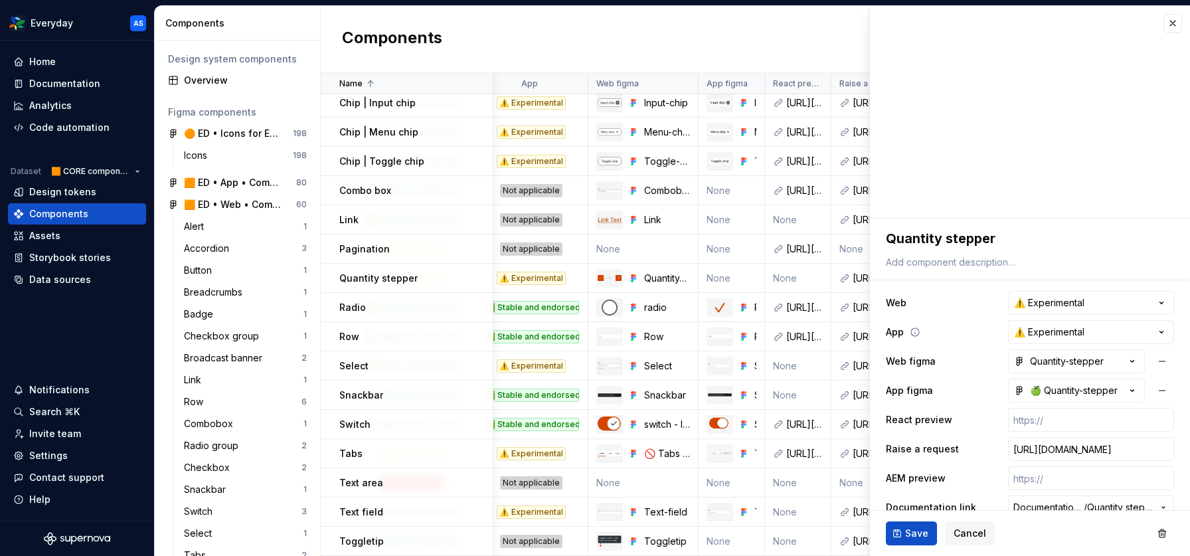
scroll to position [20, 0]
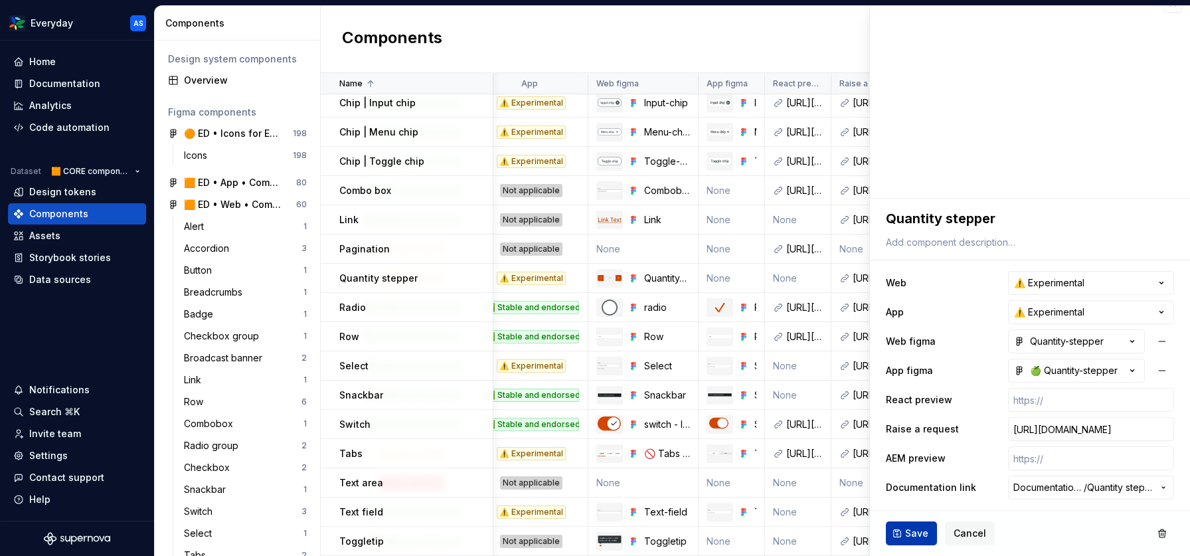
click at [929, 535] on button "Save" at bounding box center [911, 533] width 51 height 24
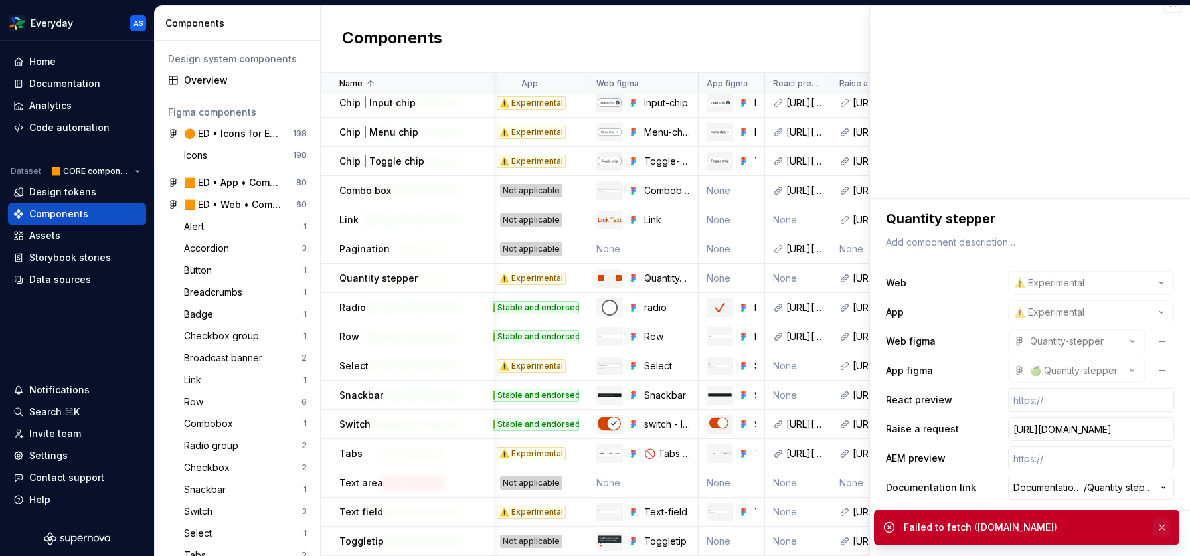
click at [1161, 527] on button "button" at bounding box center [1161, 527] width 17 height 19
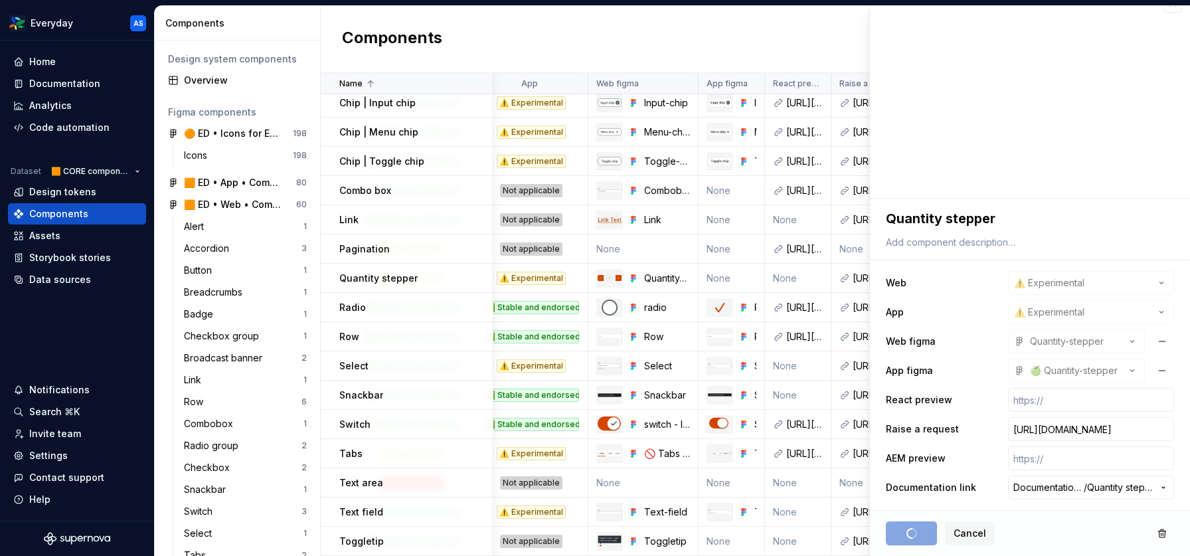
type textarea "*"
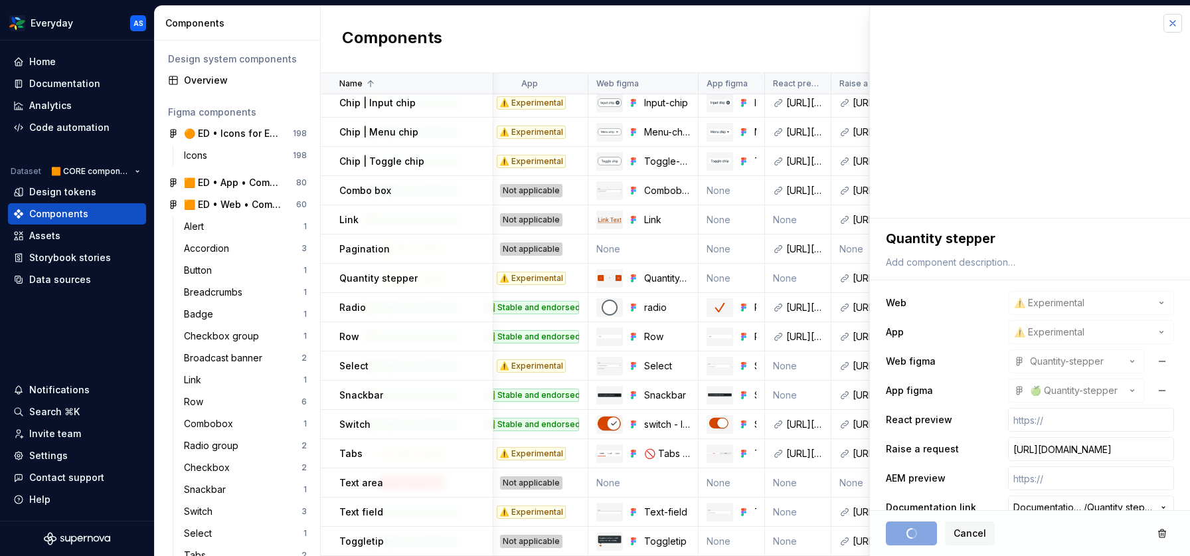
click at [1173, 23] on button "button" at bounding box center [1172, 23] width 19 height 19
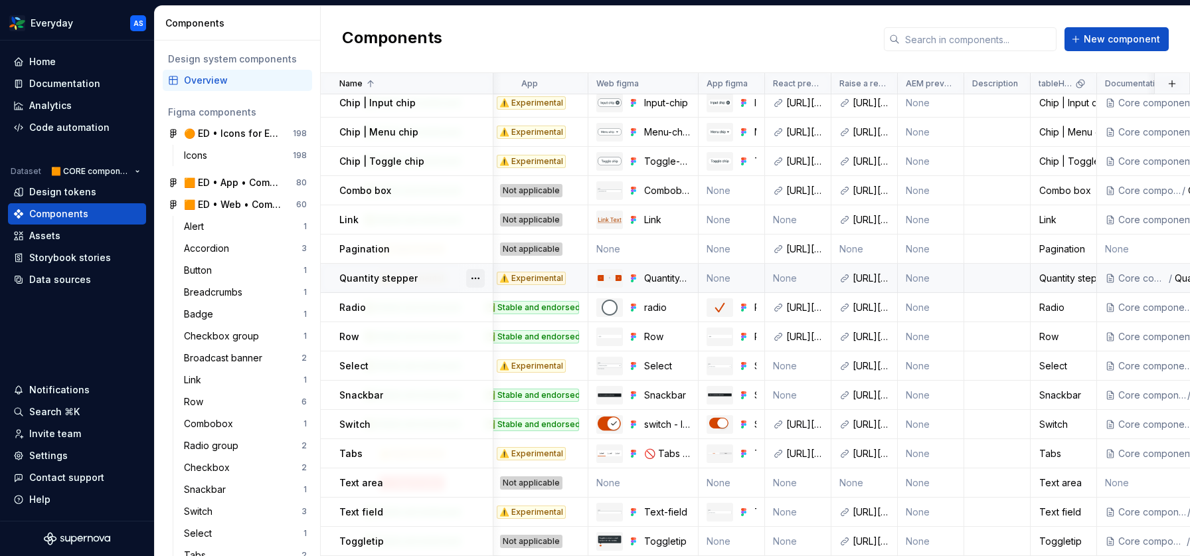
click at [475, 277] on button "button" at bounding box center [475, 278] width 19 height 19
click at [513, 333] on div "Delete component" at bounding box center [546, 331] width 110 height 13
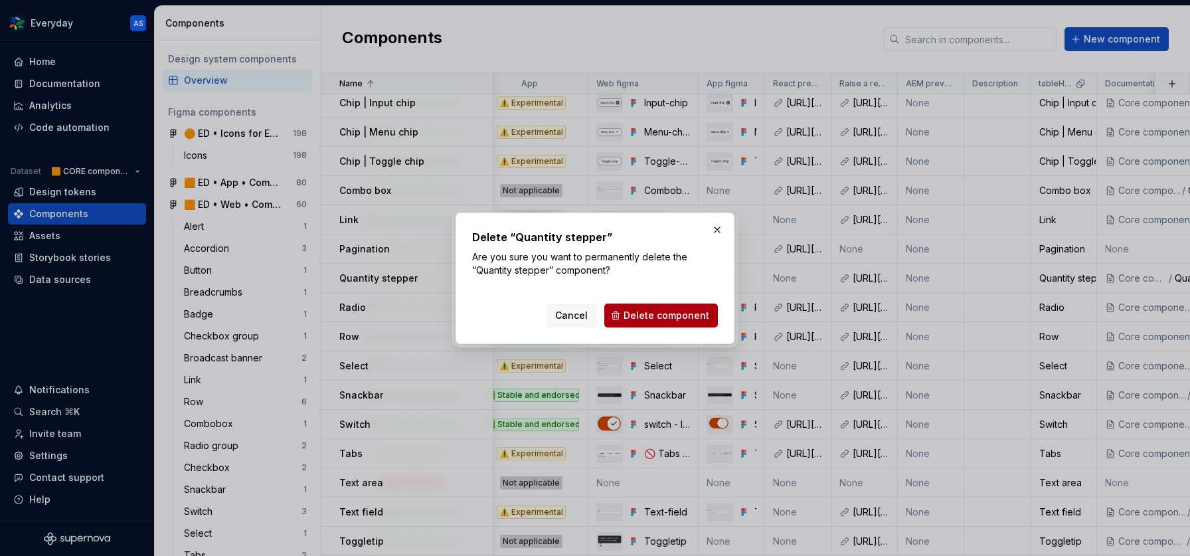
click at [666, 313] on span "Delete component" at bounding box center [666, 315] width 86 height 13
